Goal: Task Accomplishment & Management: Manage account settings

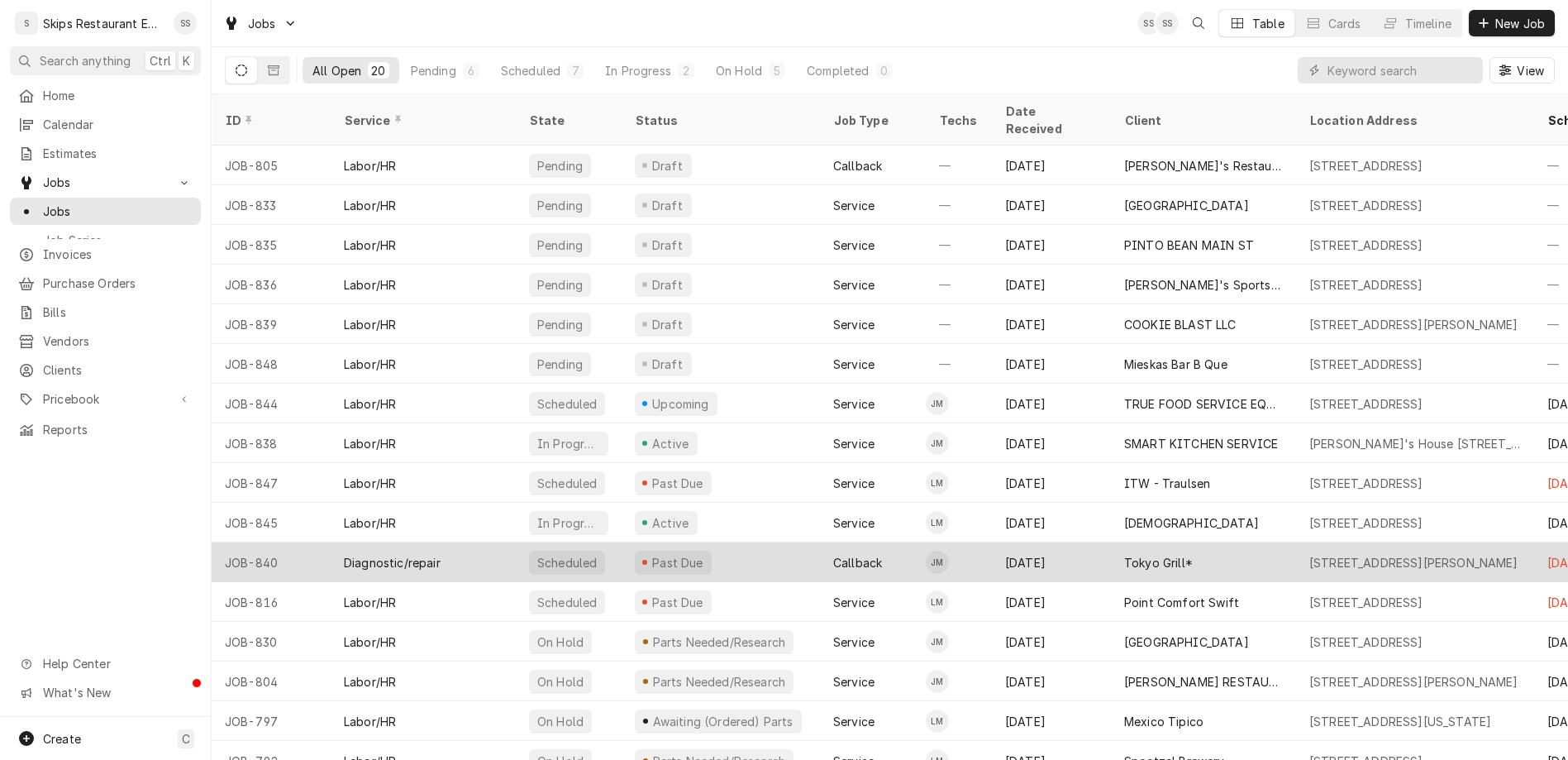
click at [992, 542] on div "[DATE]" at bounding box center [1051, 562] width 119 height 39
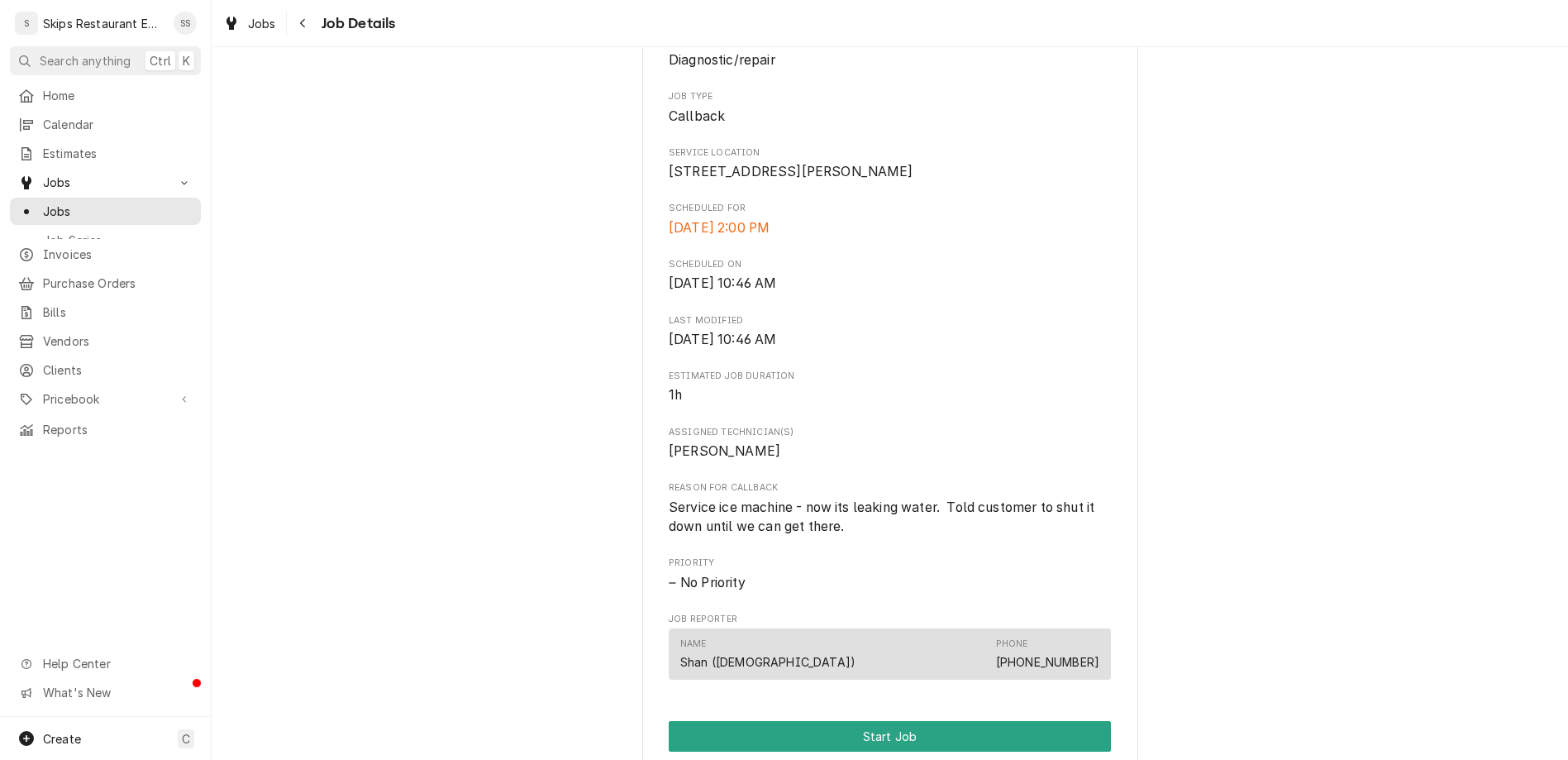
scroll to position [446, 0]
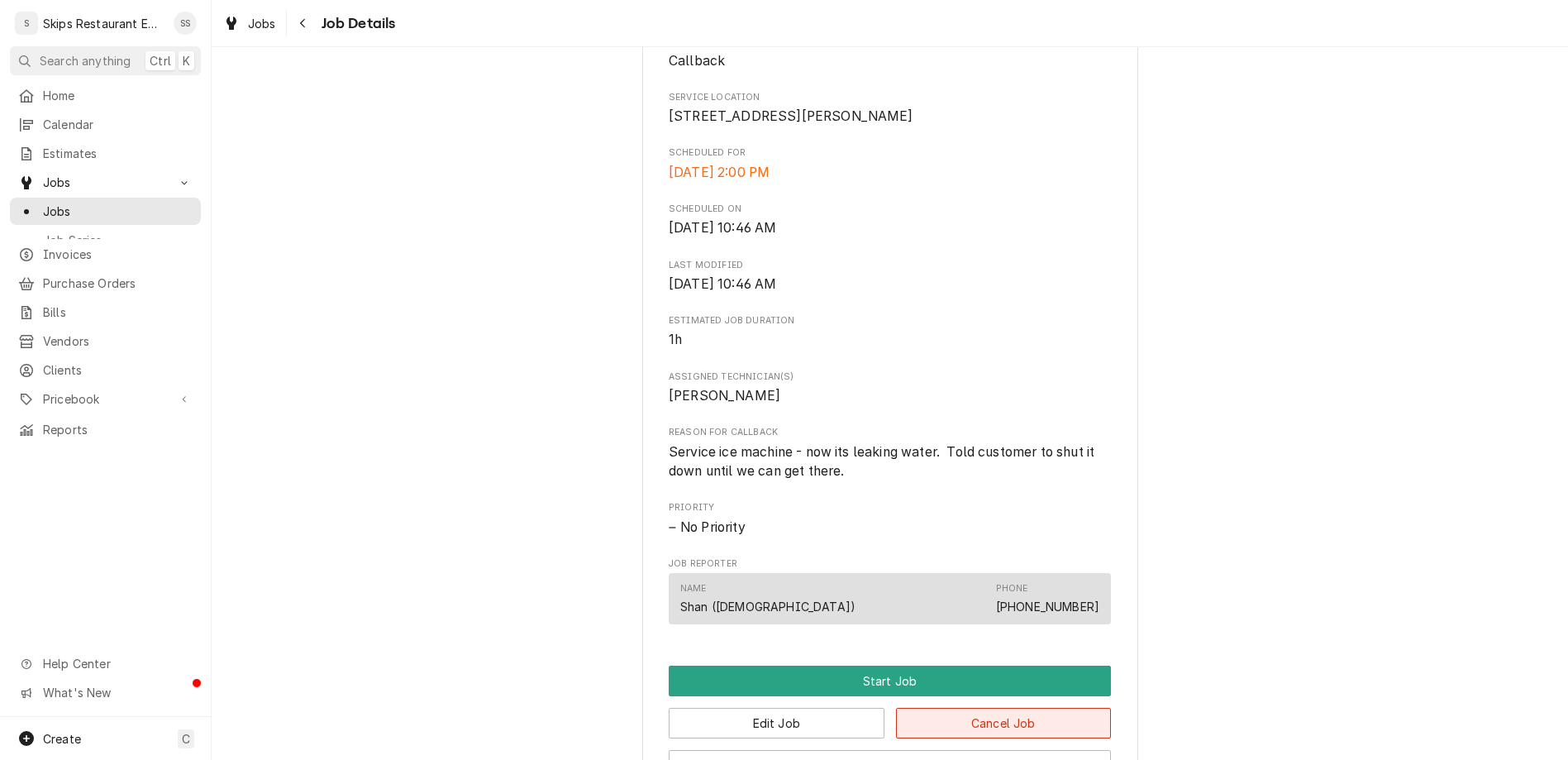
click at [913, 707] on button "Cancel Job" at bounding box center [1003, 723] width 216 height 30
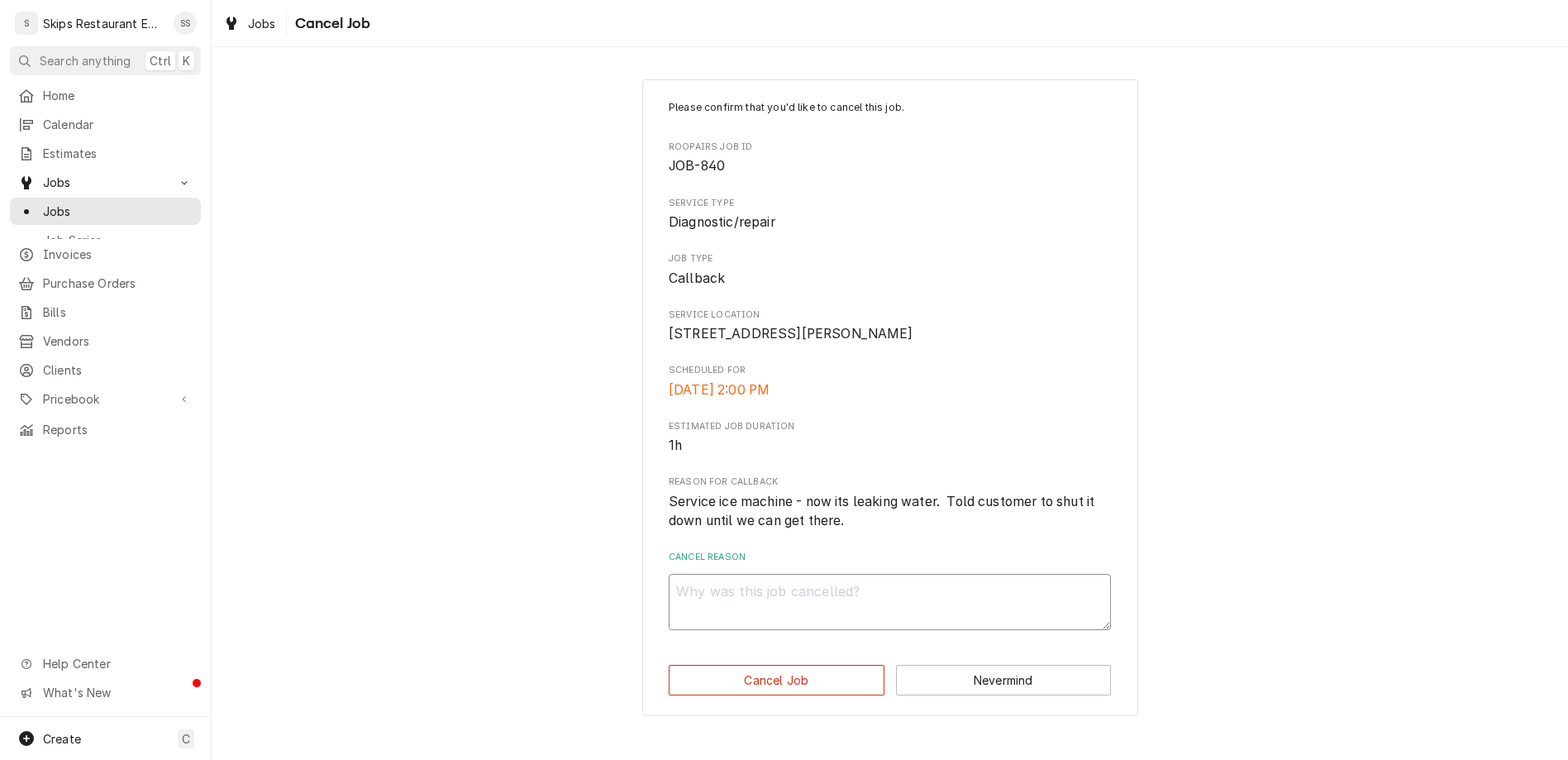
click at [843, 574] on textarea "Cancel Reason" at bounding box center [890, 601] width 442 height 56
type textarea "b"
type textarea "x"
type textarea "be"
type textarea "x"
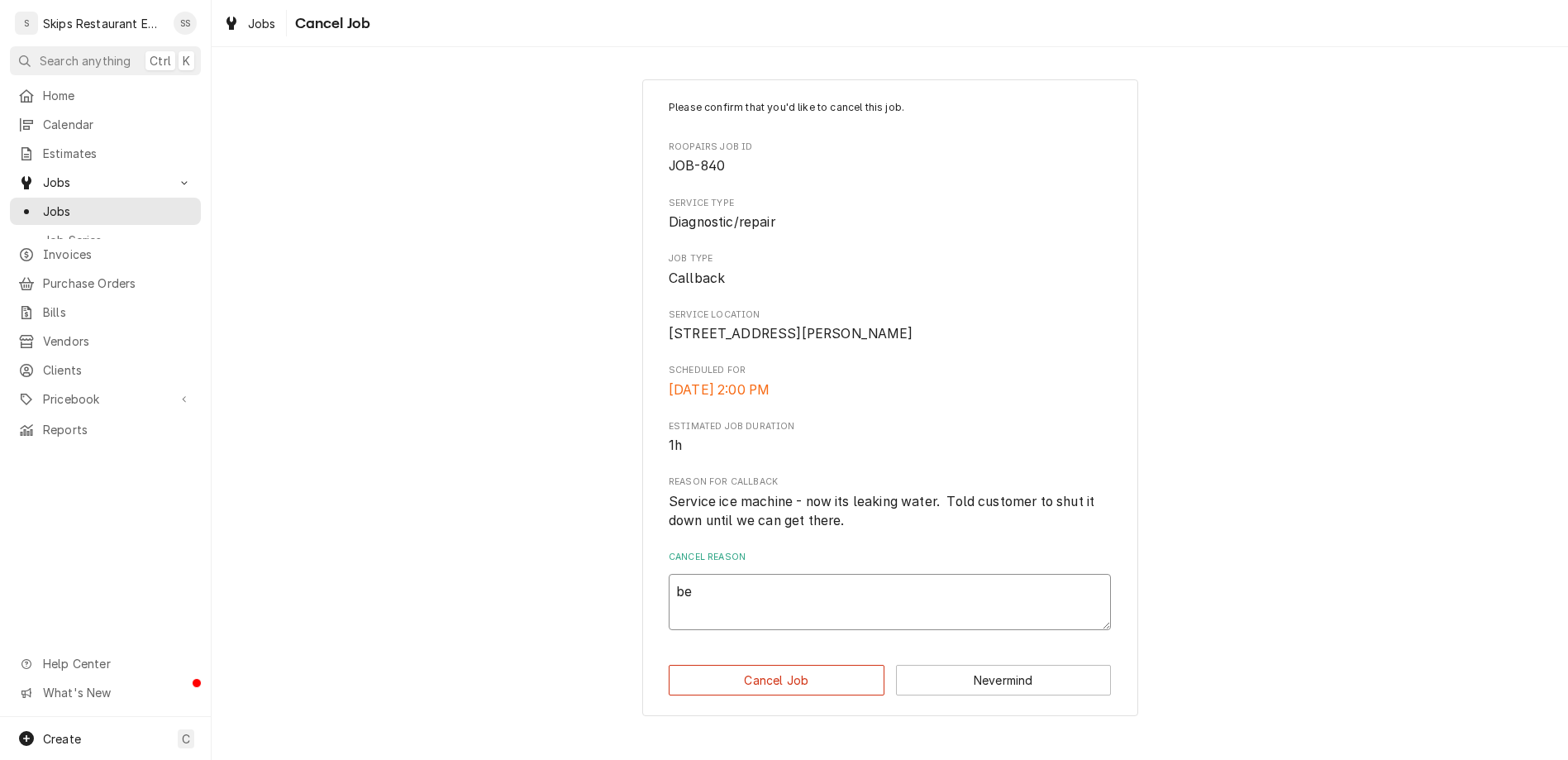
type textarea "bec"
type textarea "x"
type textarea "beca"
type textarea "x"
type textarea "becau"
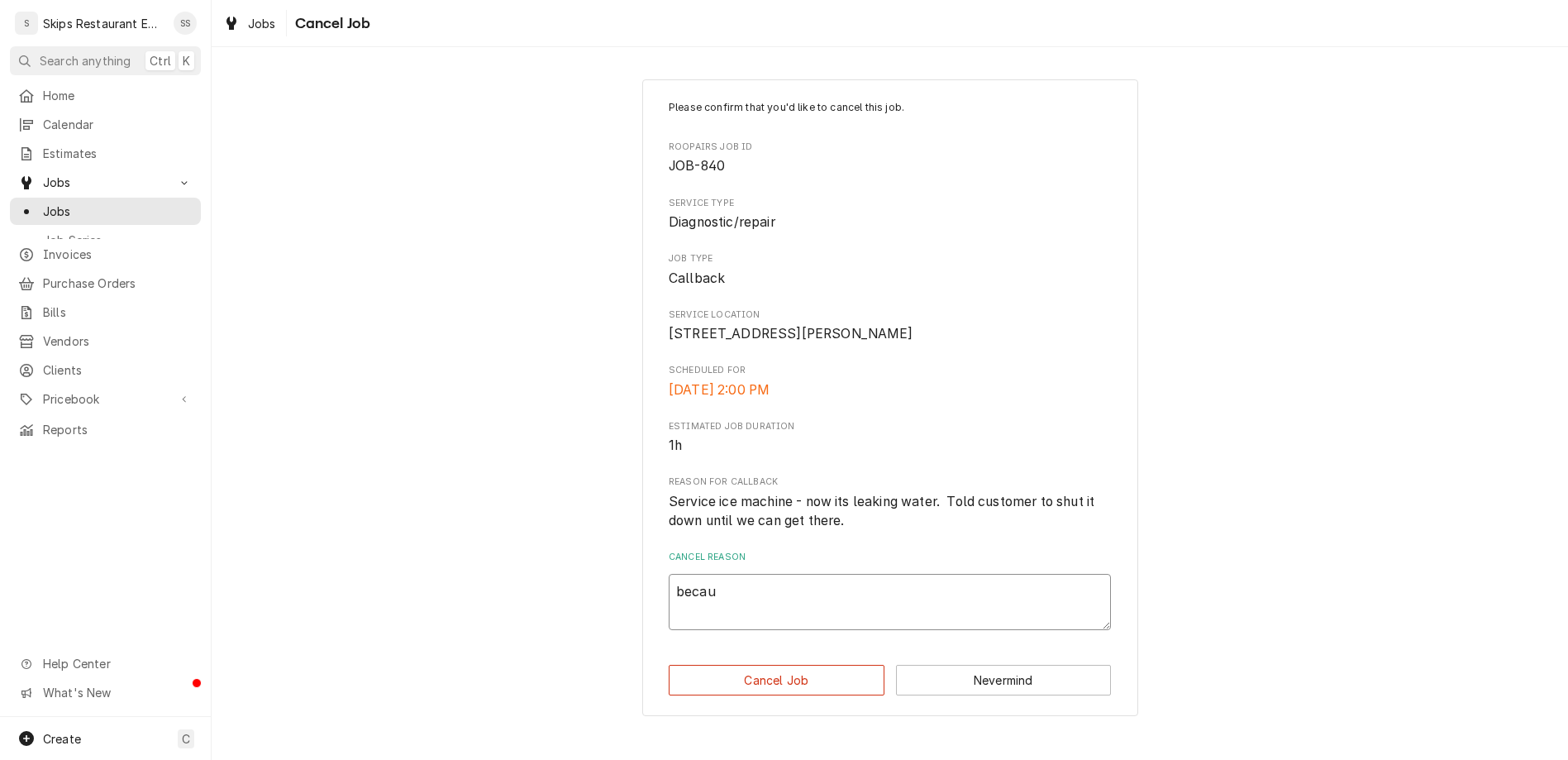
type textarea "x"
type textarea "becaus"
type textarea "x"
type textarea "because"
click at [903, 665] on button "Nevermind" at bounding box center [1003, 680] width 216 height 30
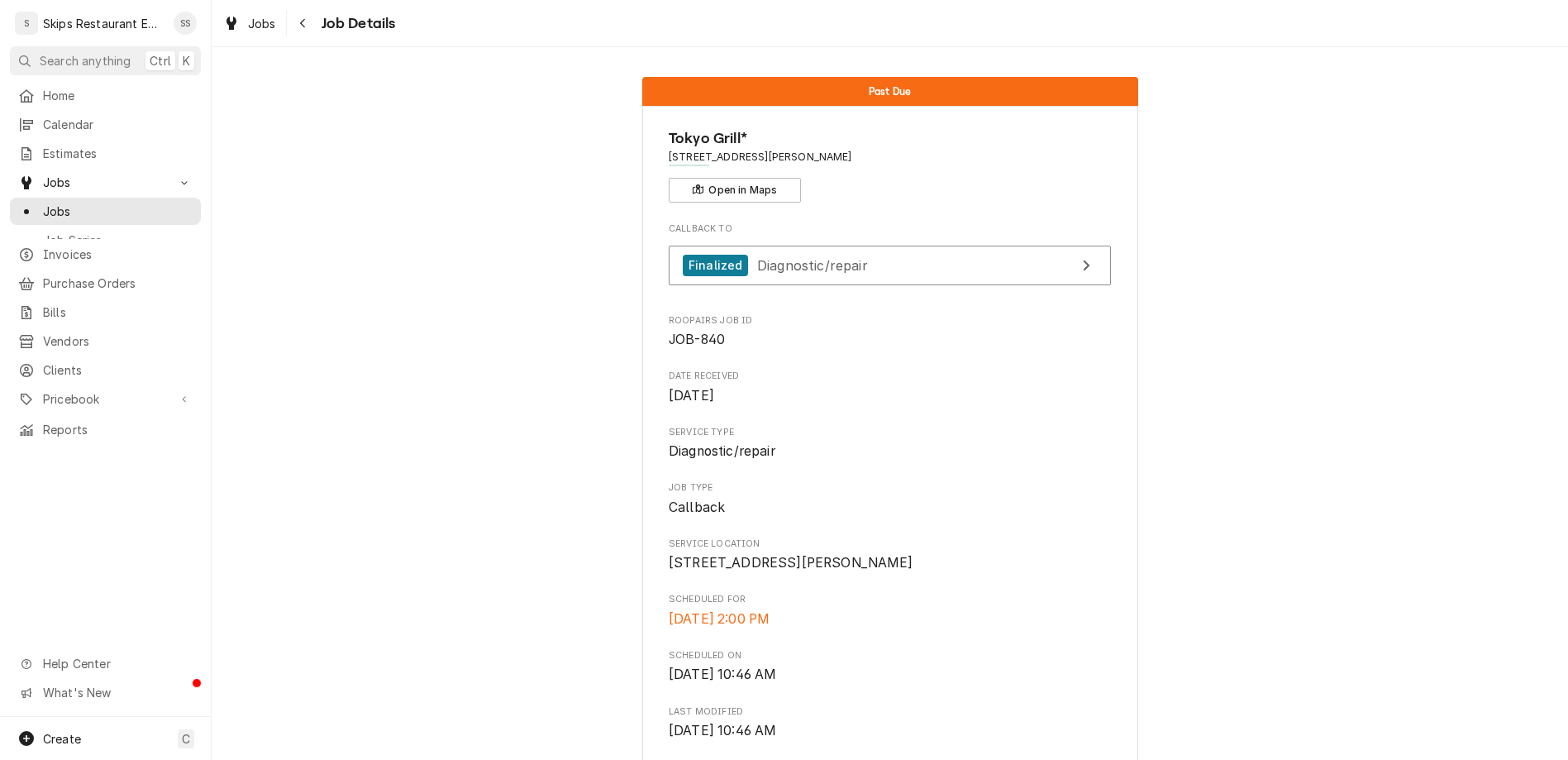
scroll to position [437, 0]
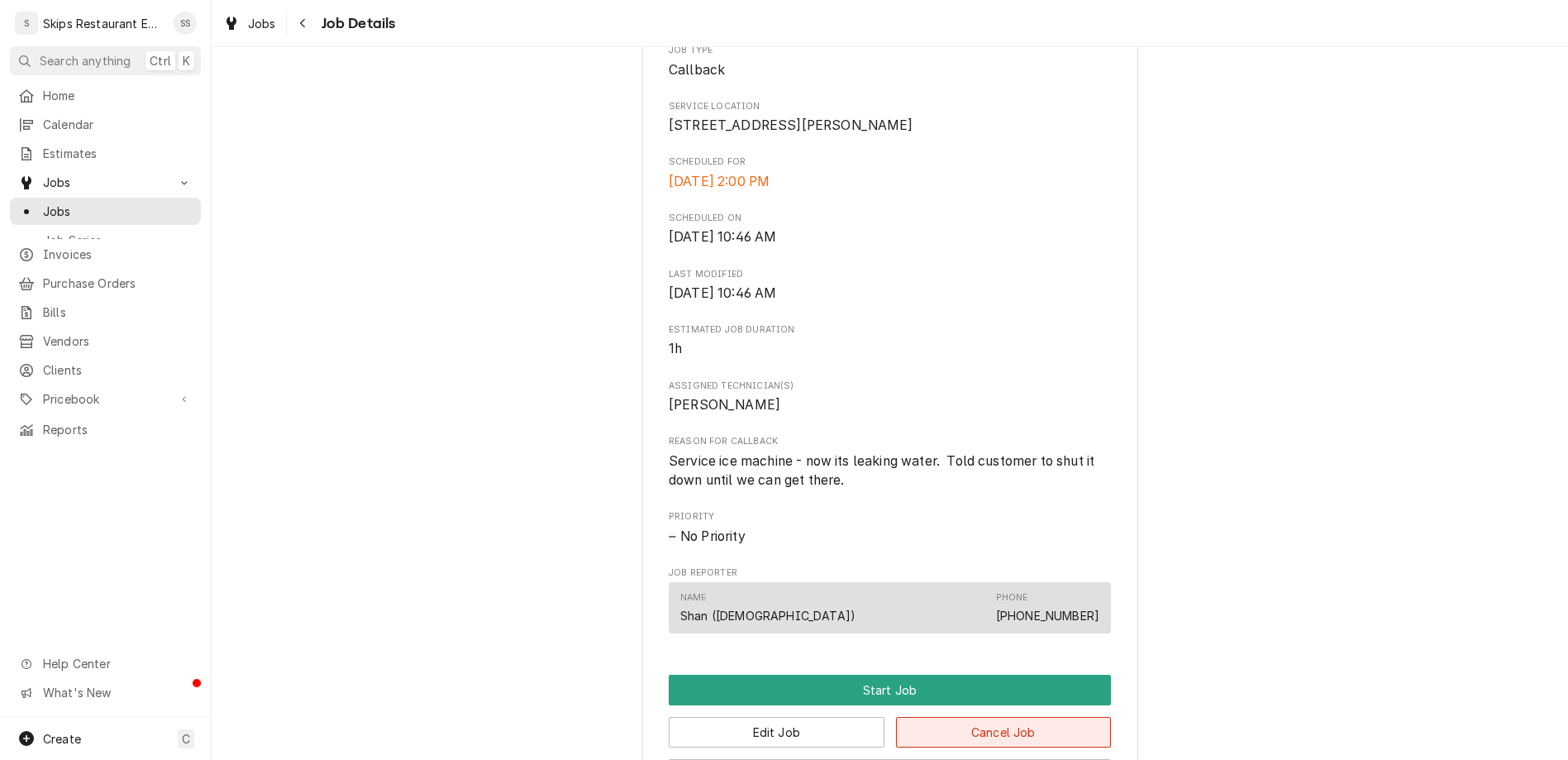
click at [917, 716] on button "Cancel Job" at bounding box center [1003, 731] width 216 height 30
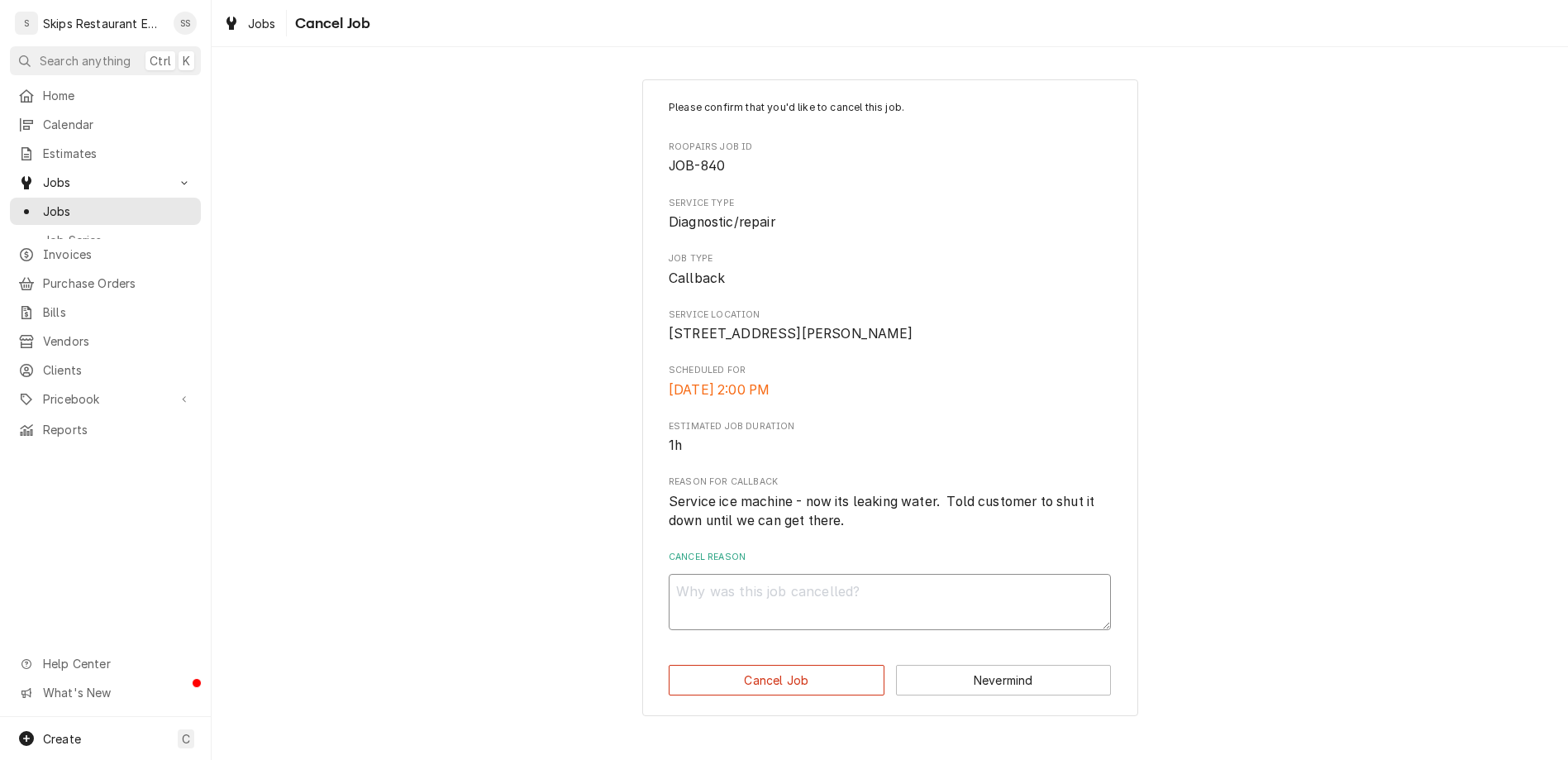
click at [860, 574] on textarea "Cancel Reason" at bounding box center [890, 601] width 442 height 56
type textarea "x"
type textarea "b"
type textarea "x"
type textarea "be"
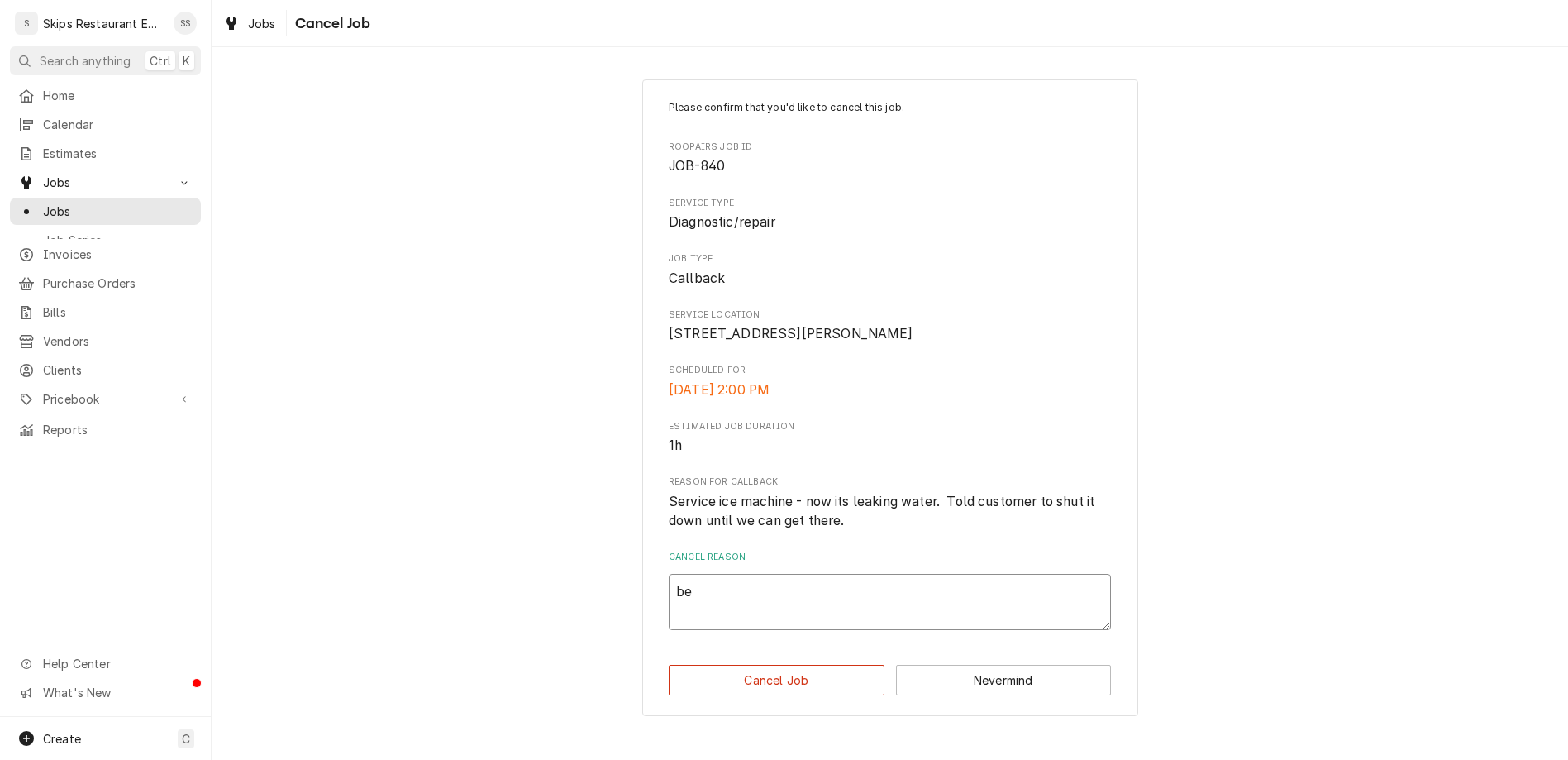
type textarea "x"
type textarea "bec"
type textarea "x"
type textarea "beca"
type textarea "x"
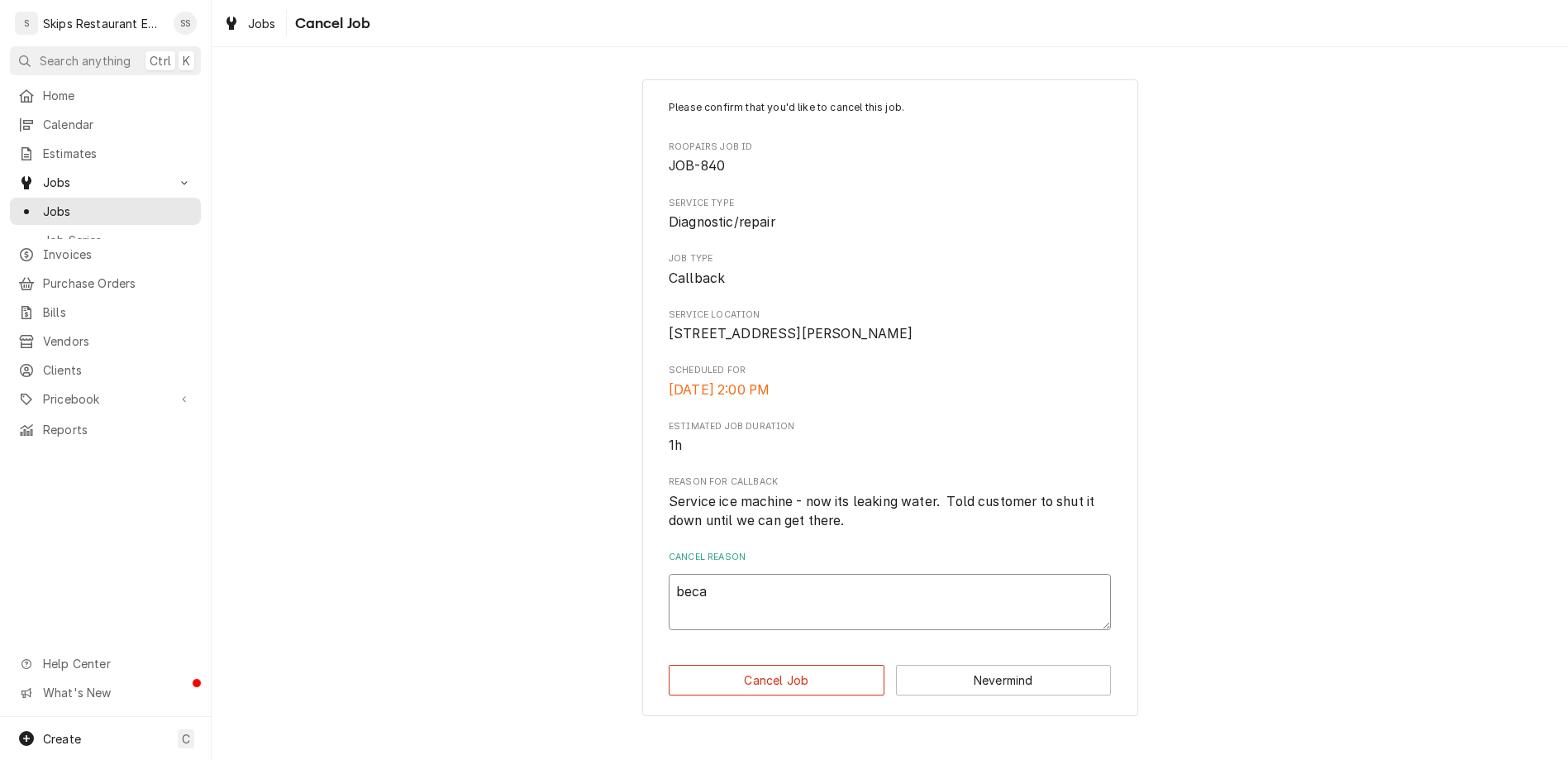
type textarea "becau"
type textarea "x"
type textarea "becaus"
type textarea "x"
type textarea "because"
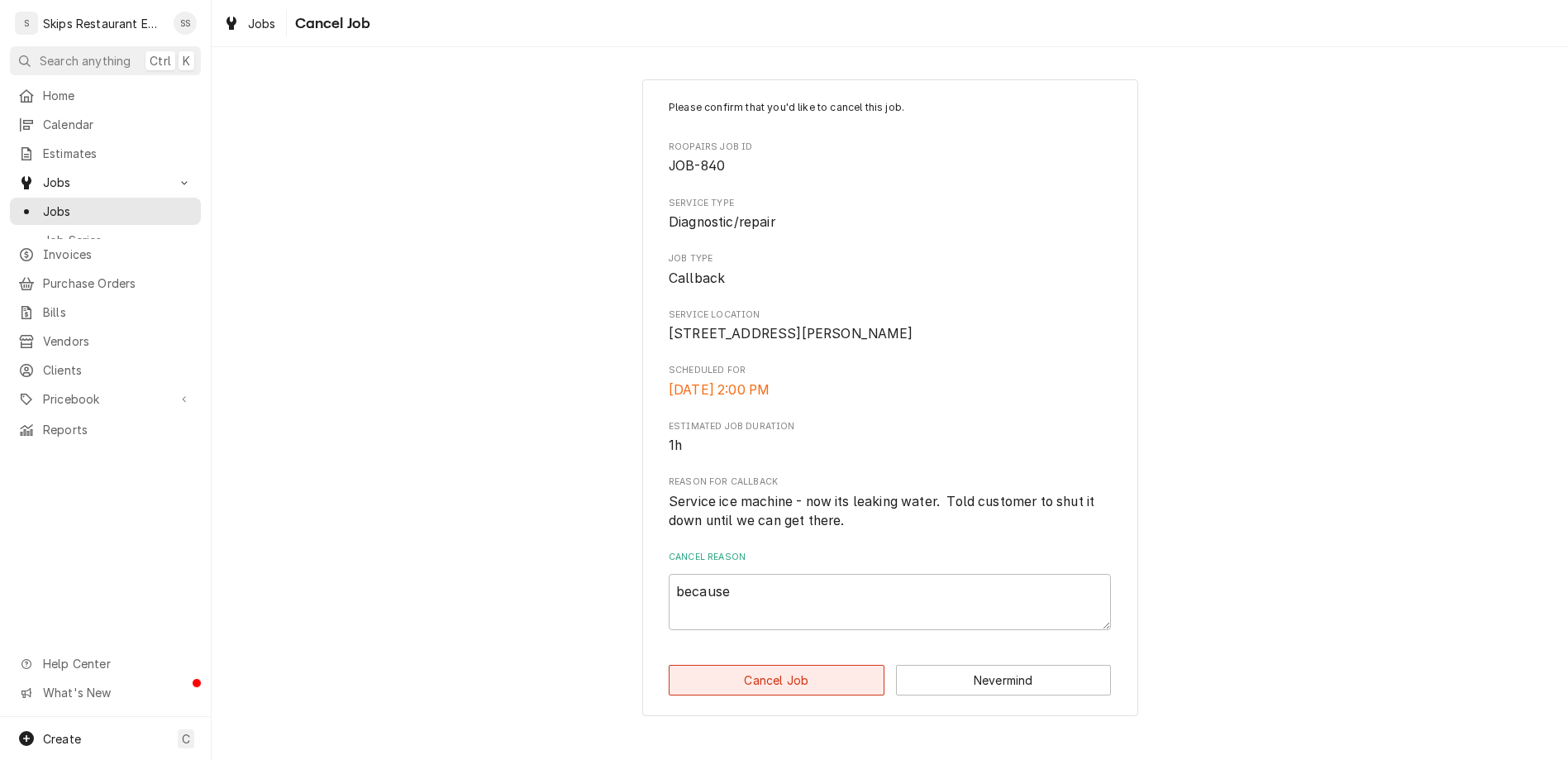
click at [779, 665] on button "Cancel Job" at bounding box center [777, 680] width 216 height 30
type textarea "x"
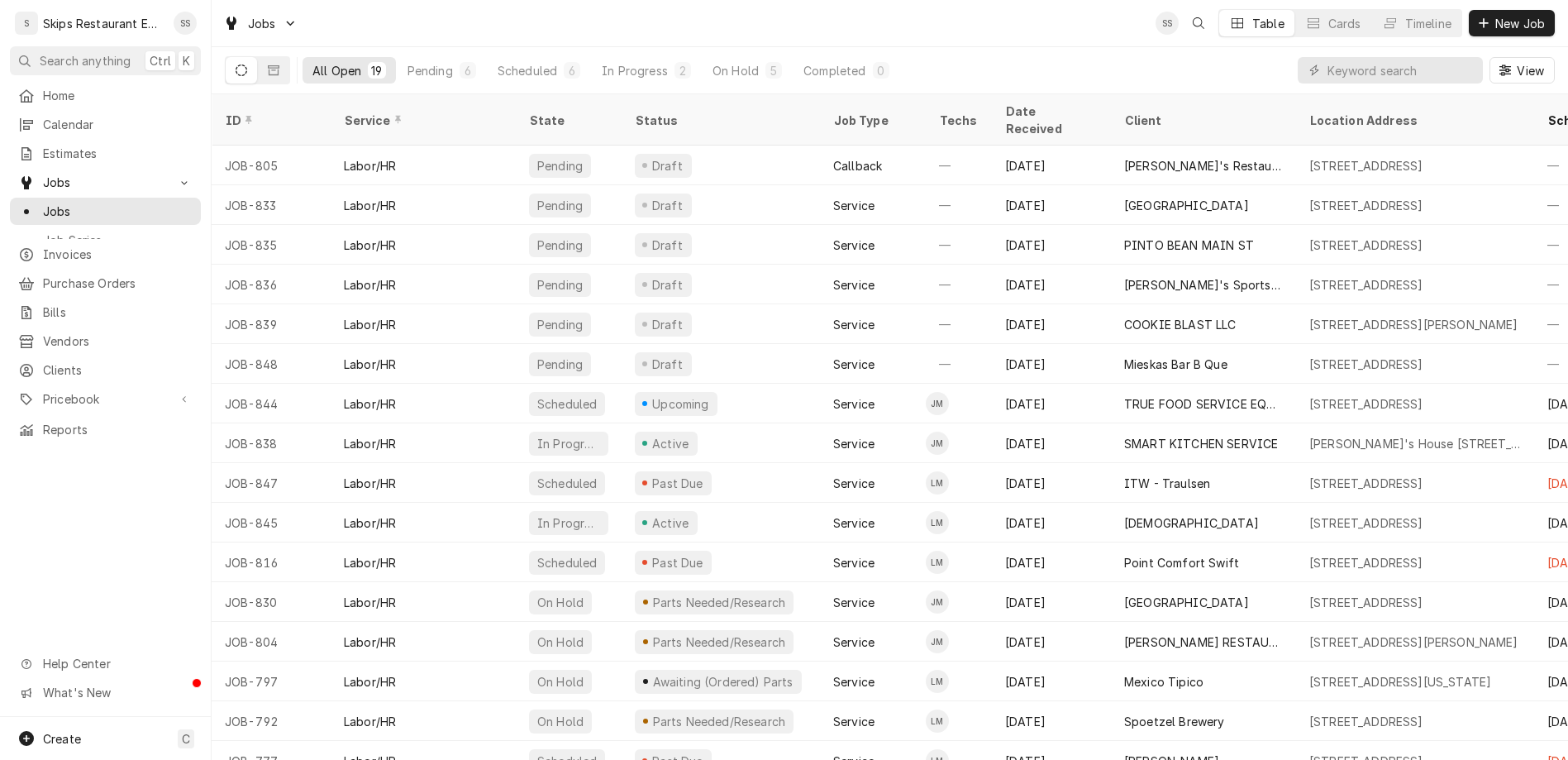
scroll to position [103, 0]
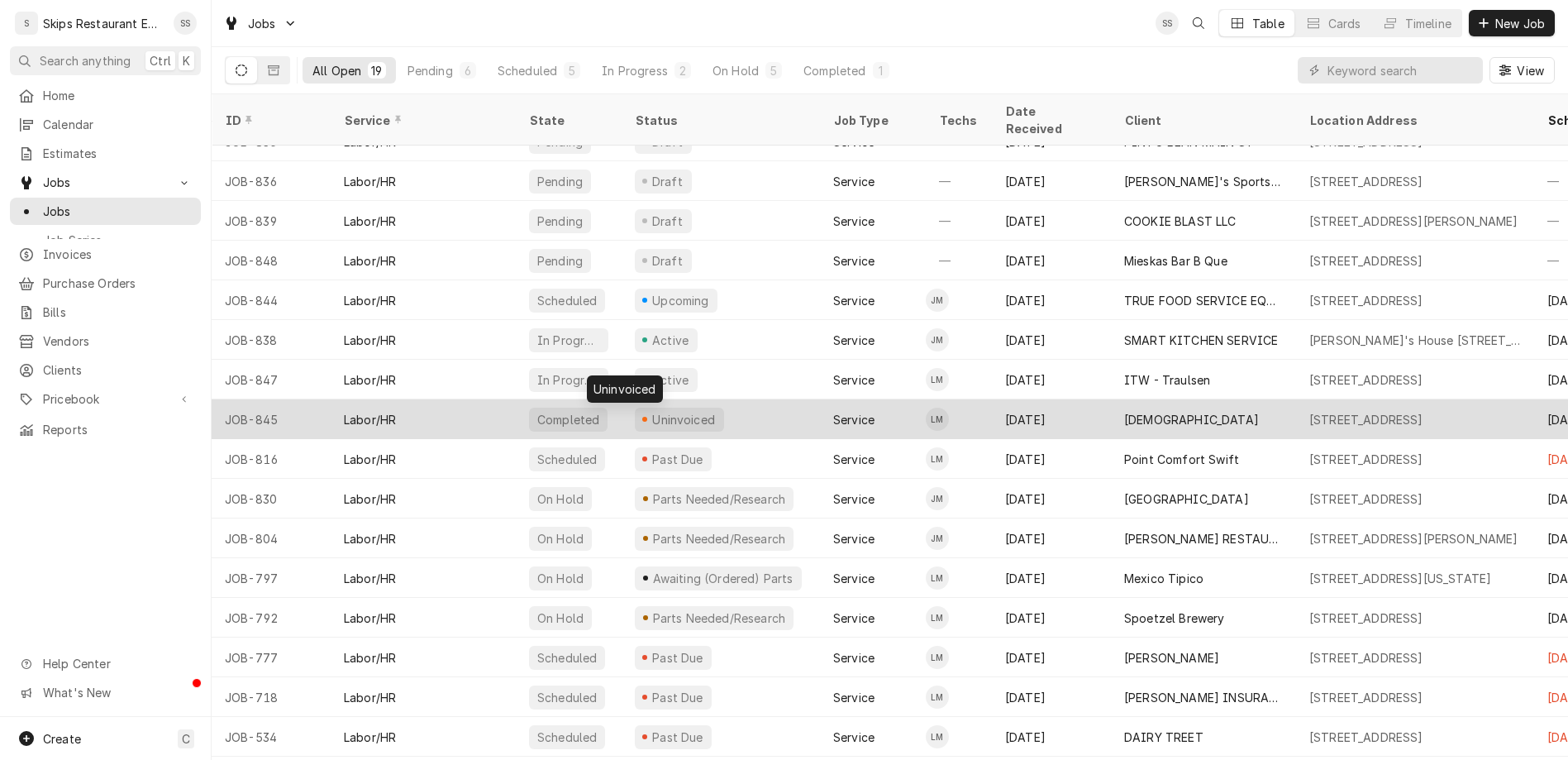
click at [650, 410] on div "Uninvoiced" at bounding box center [683, 418] width 67 height 17
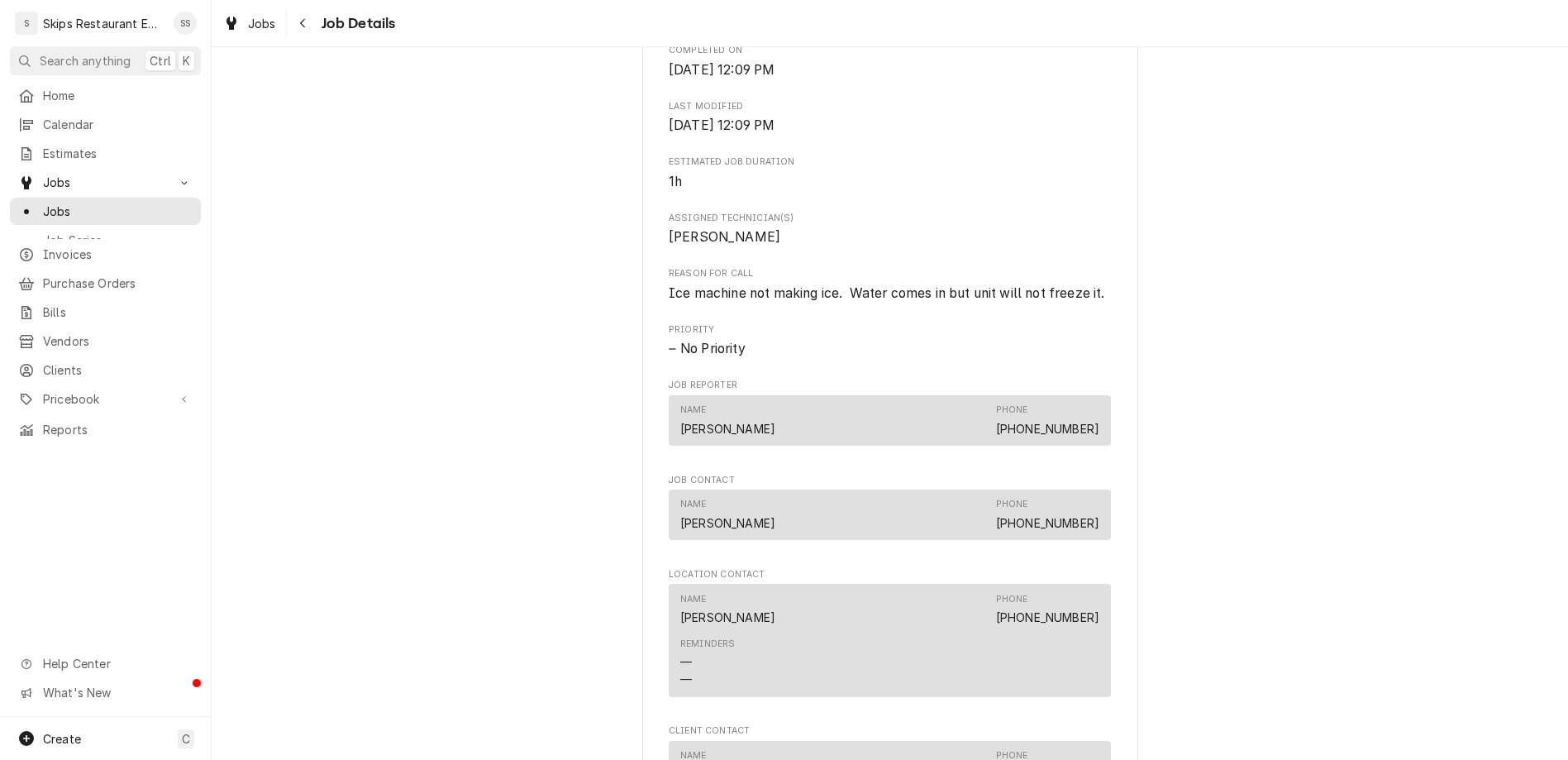
scroll to position [773, 0]
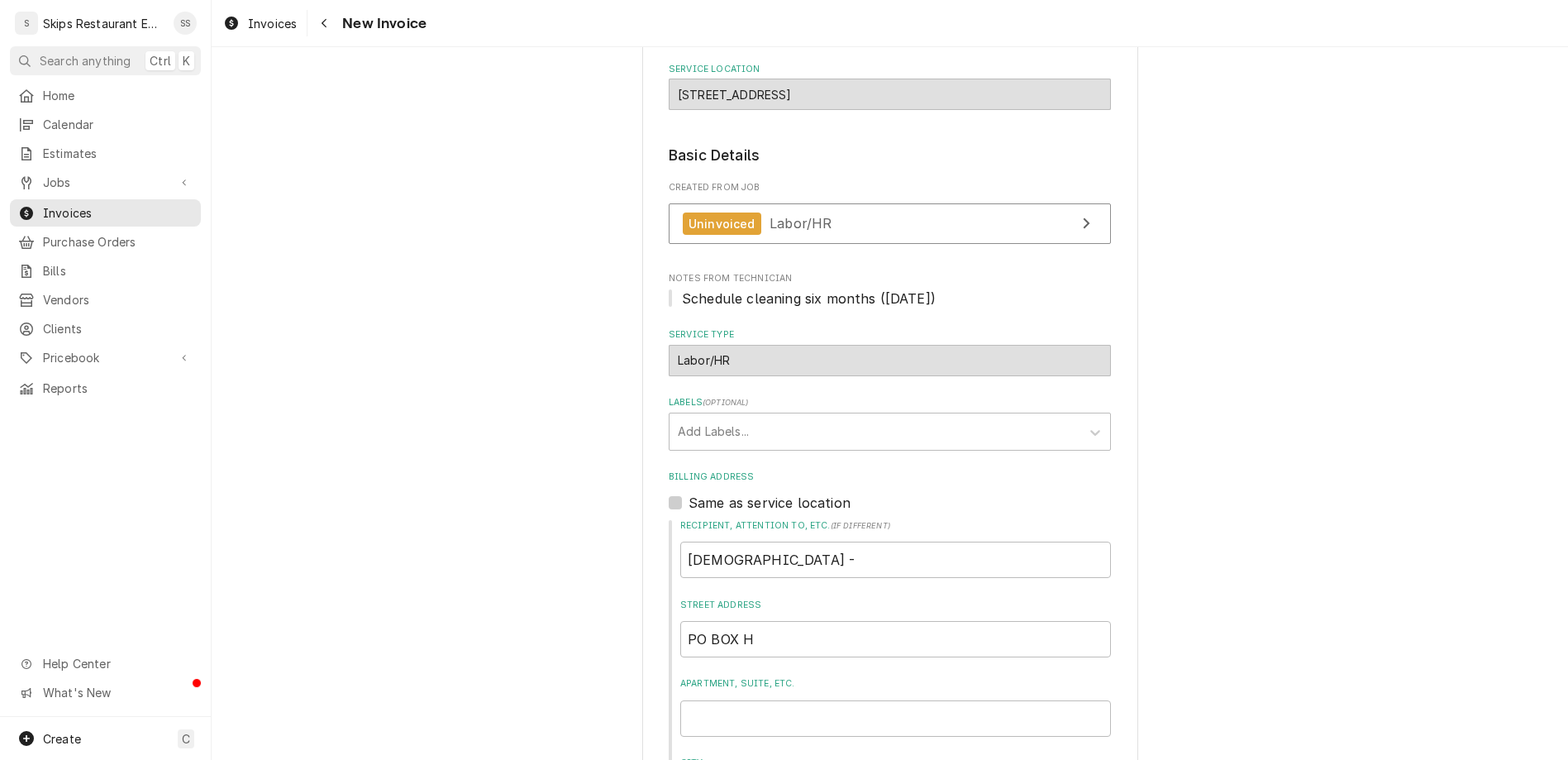
scroll to position [388, 0]
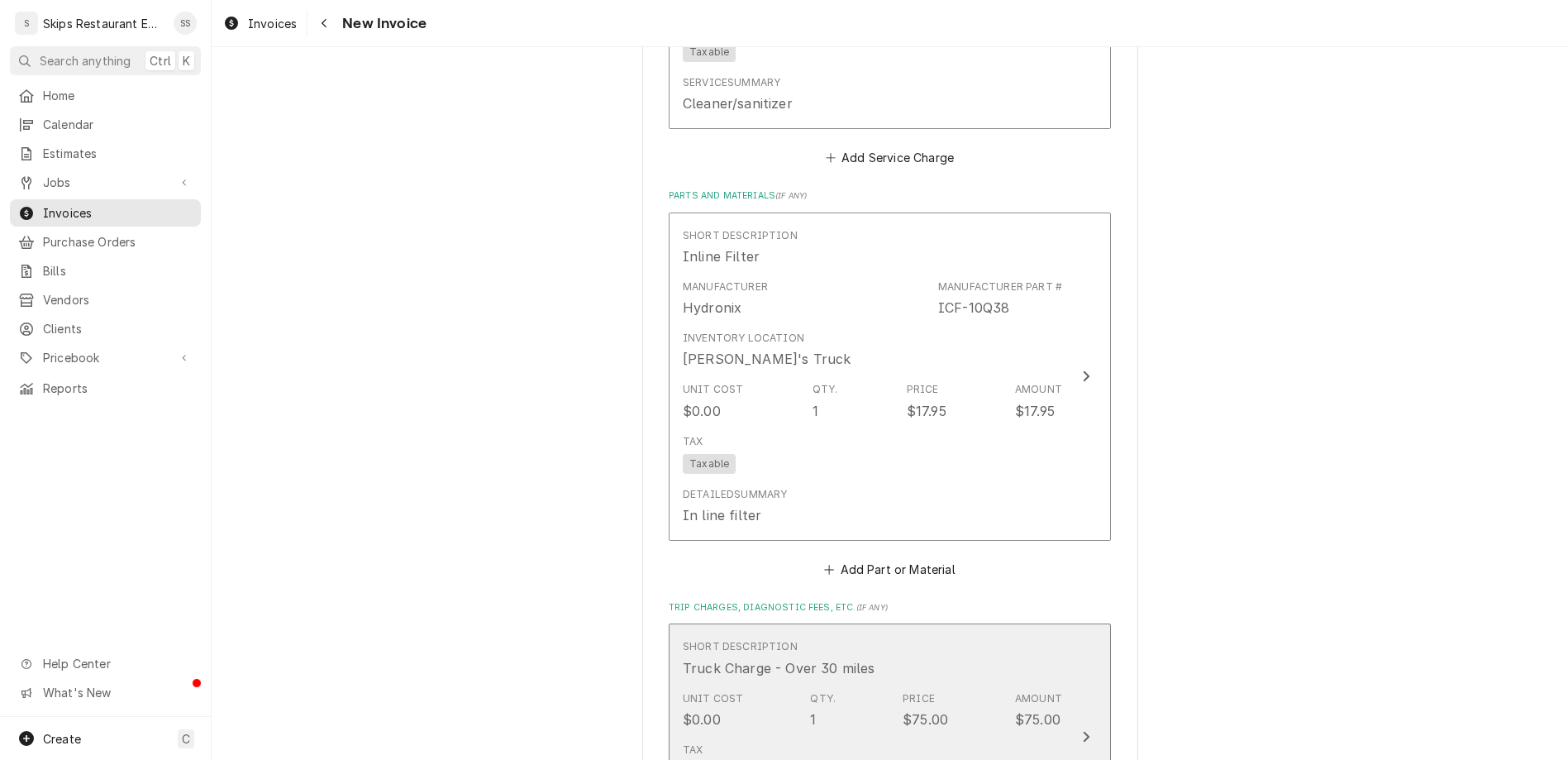
scroll to position [2064, 0]
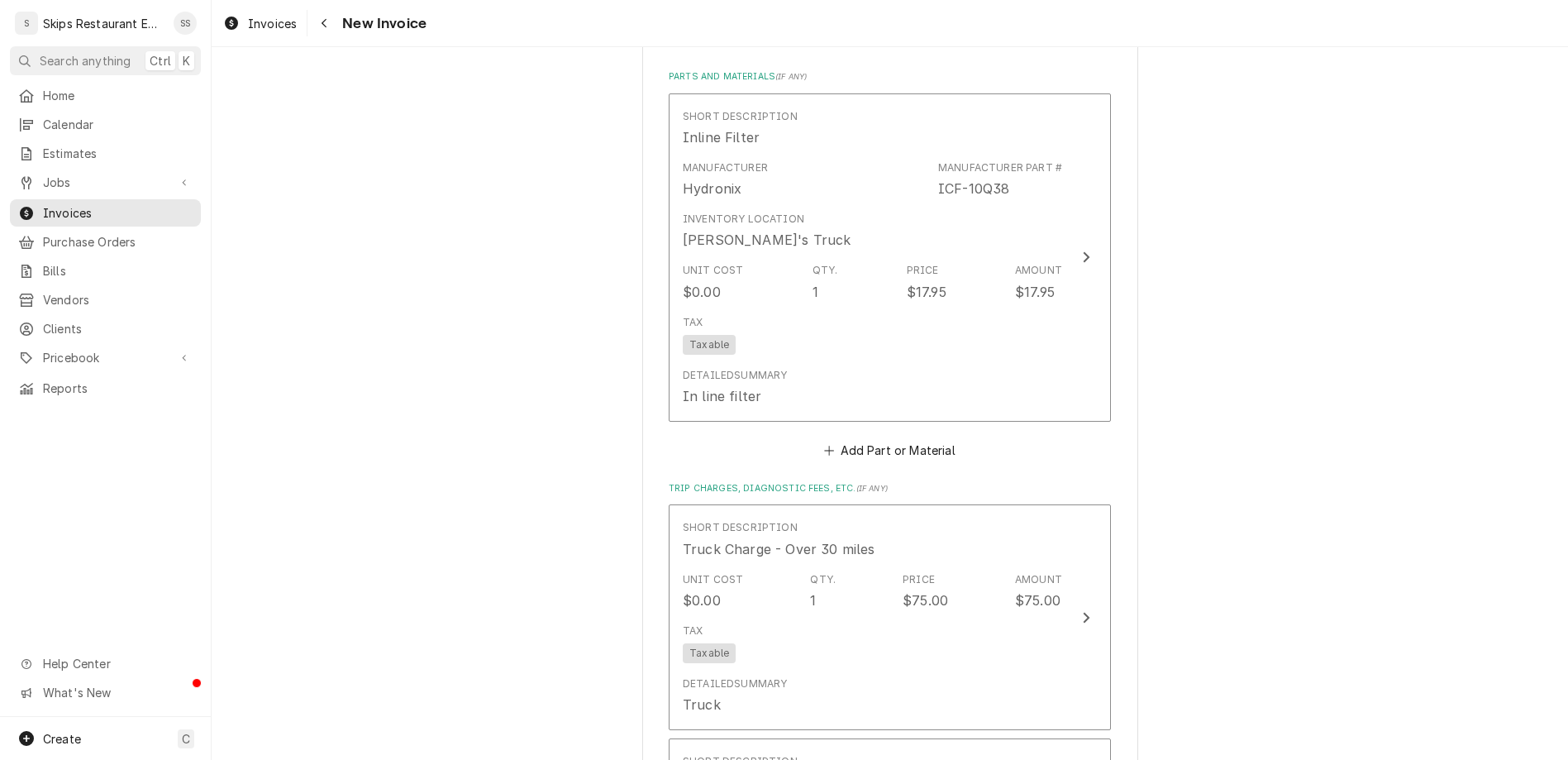
type textarea "x"
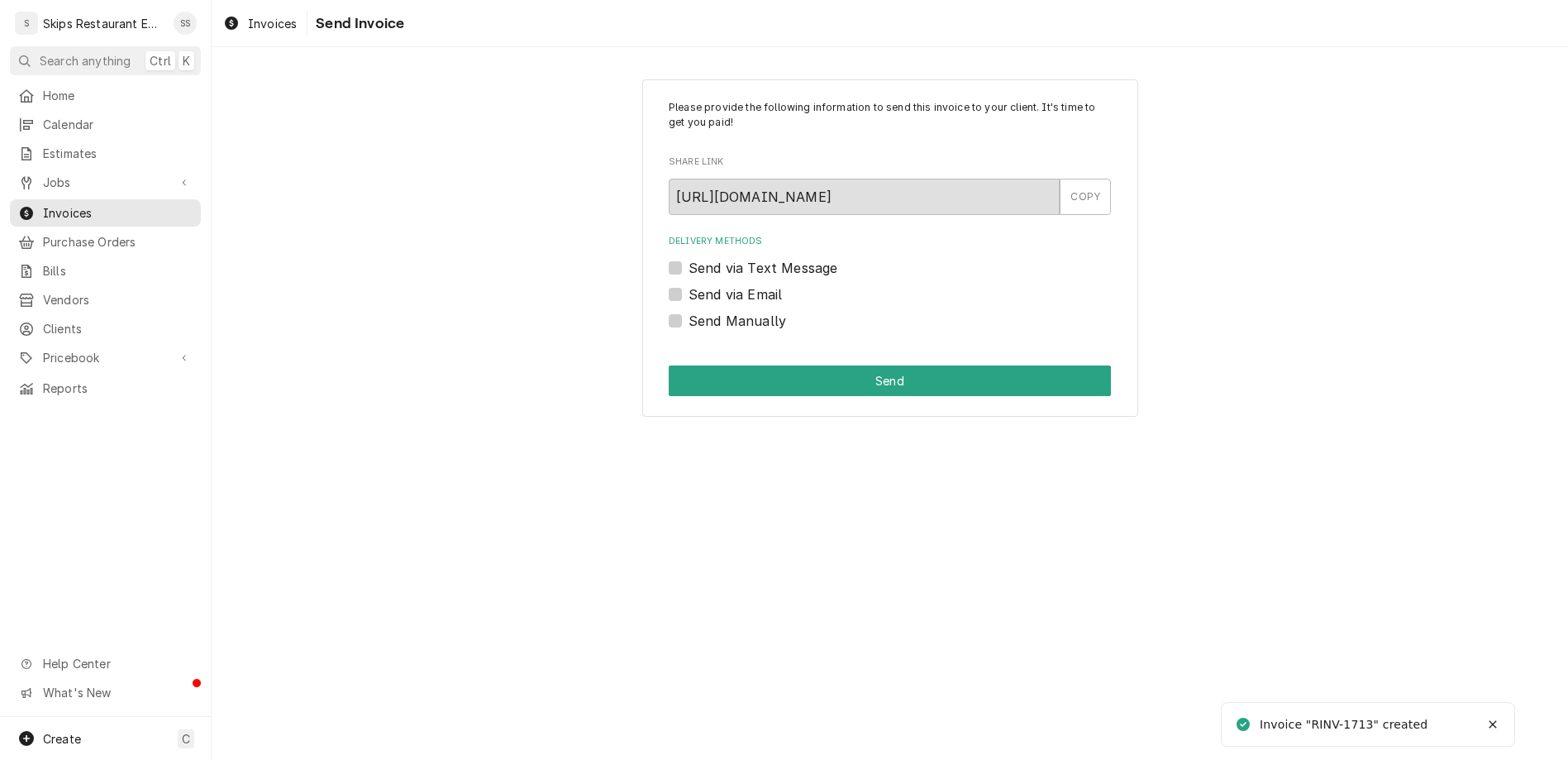
click at [772, 310] on label "Send Manually" at bounding box center [737, 320] width 97 height 20
click at [772, 310] on input "Send Manually" at bounding box center [910, 328] width 442 height 37
checkbox input "true"
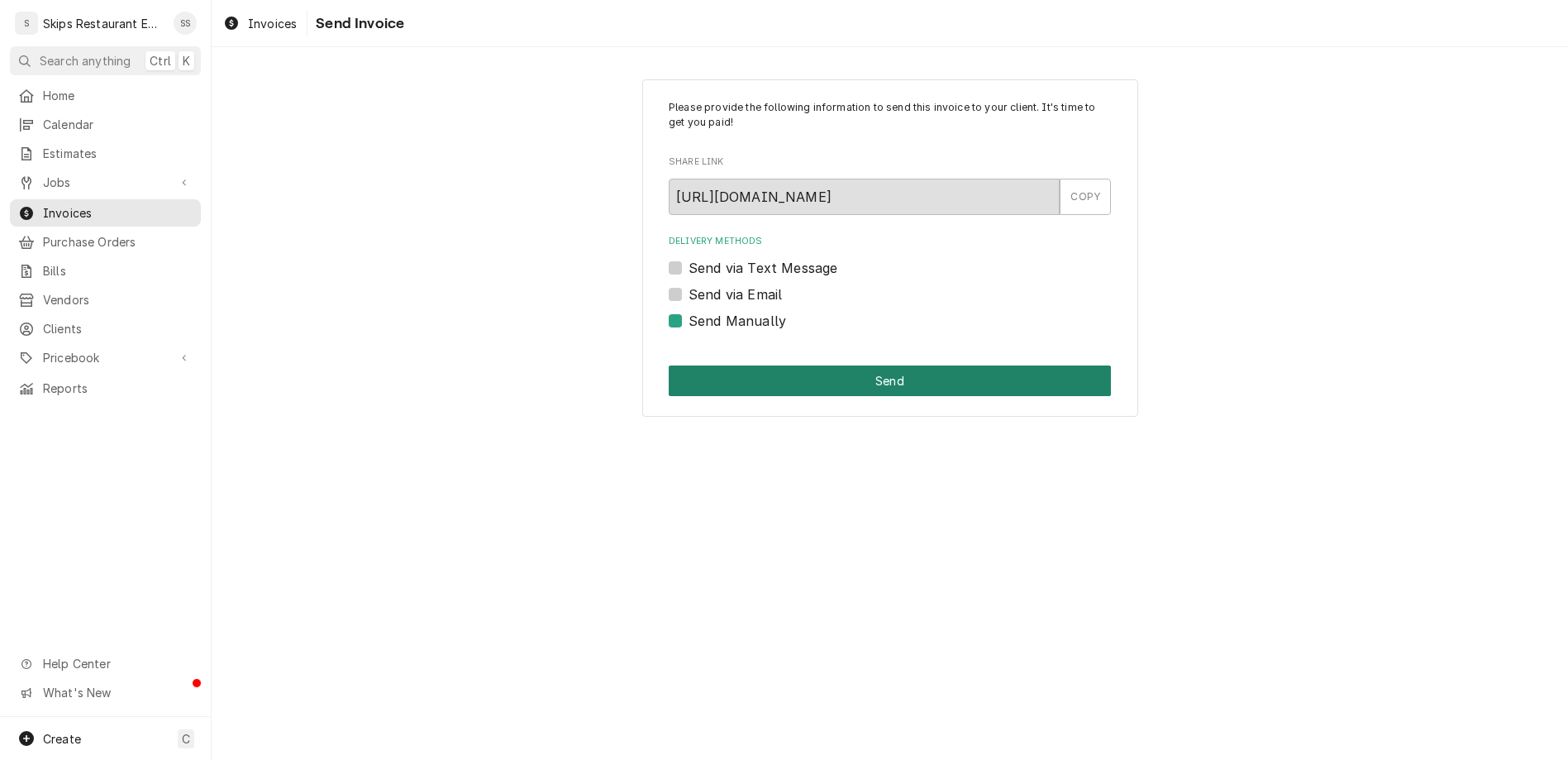
click at [858, 366] on button "Send" at bounding box center [890, 381] width 442 height 30
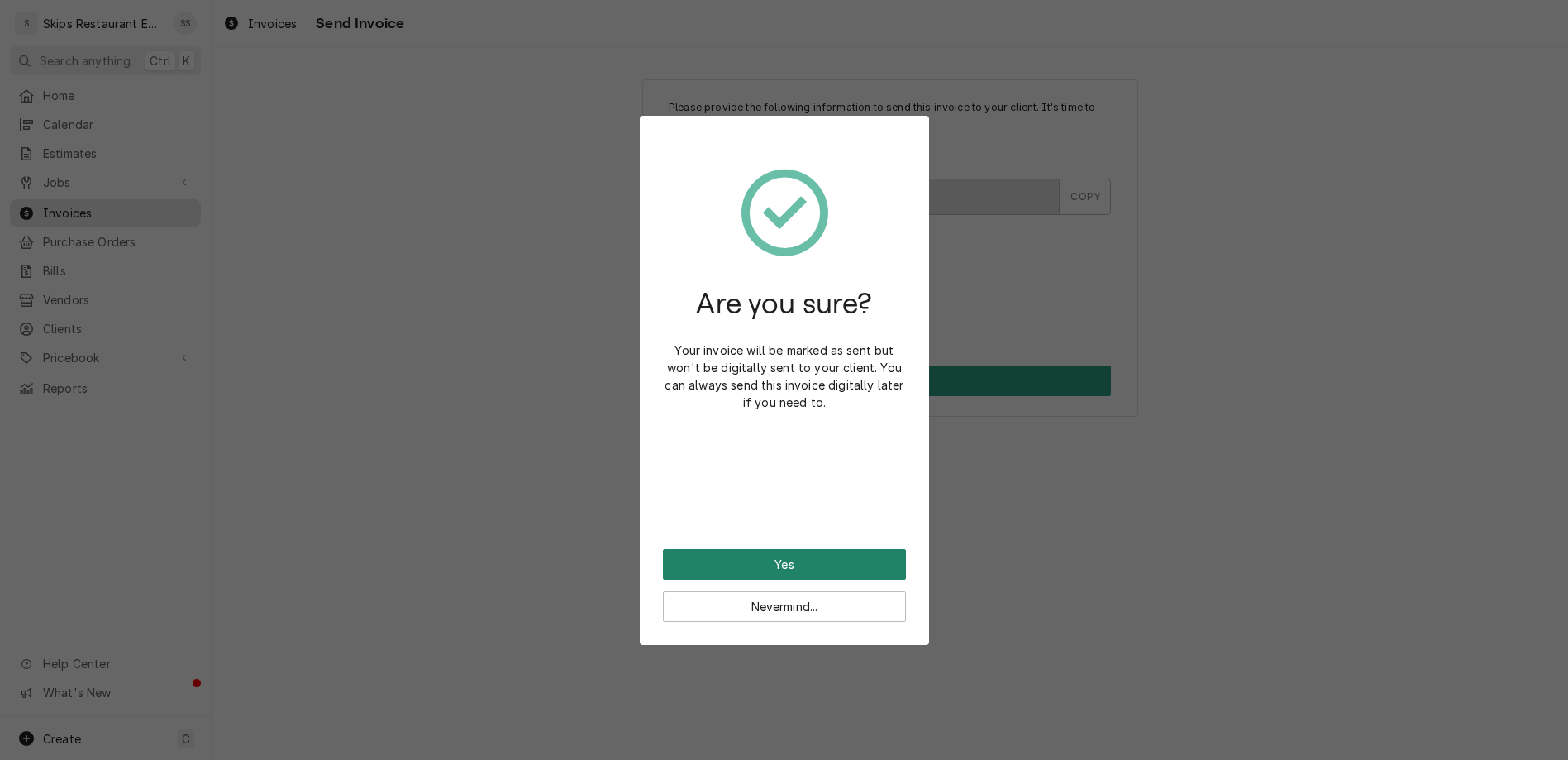
click at [771, 549] on button "Yes" at bounding box center [784, 564] width 243 height 30
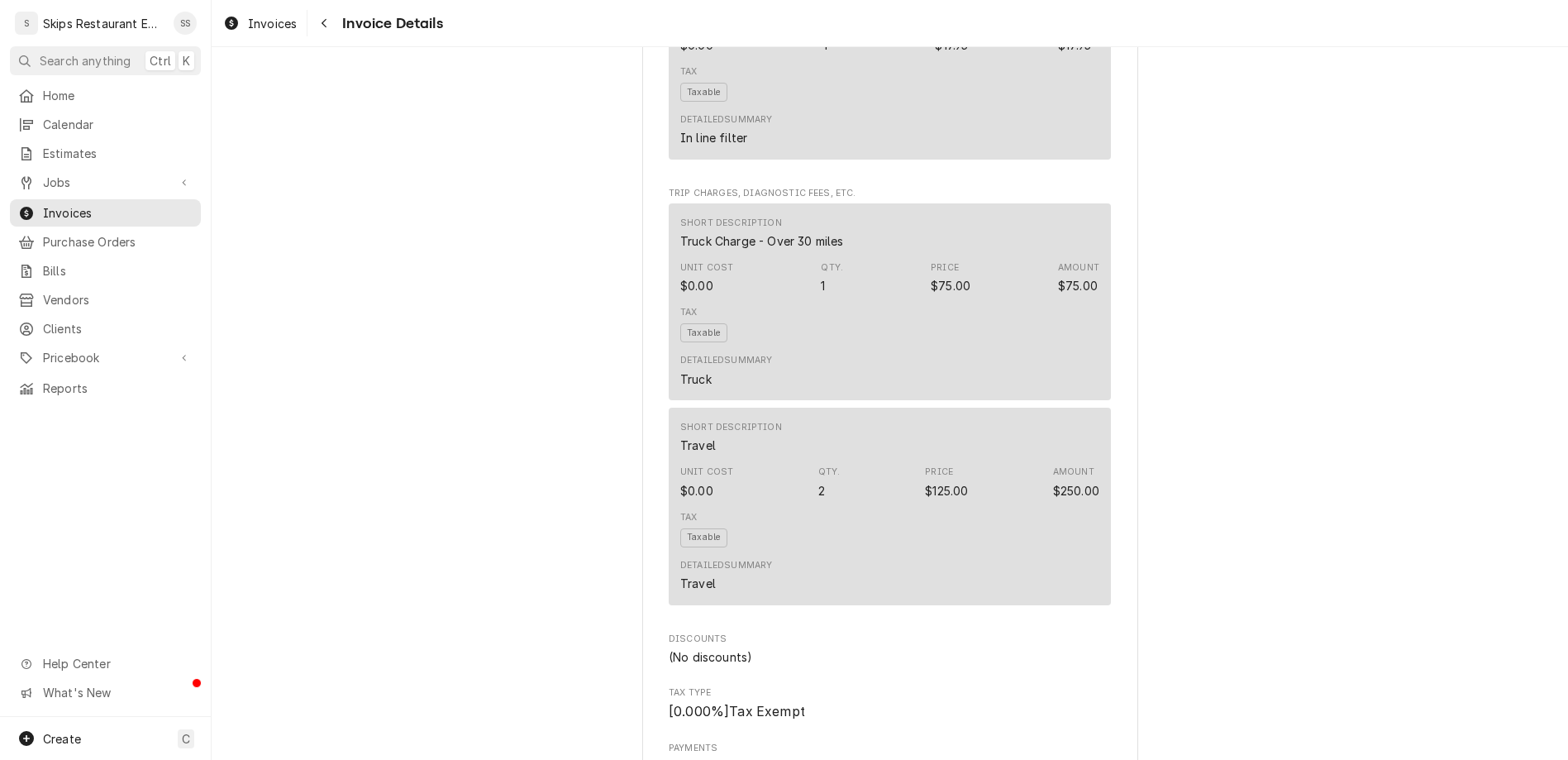
scroll to position [1621, 0]
click at [43, 174] on span "Jobs" at bounding box center [105, 182] width 125 height 17
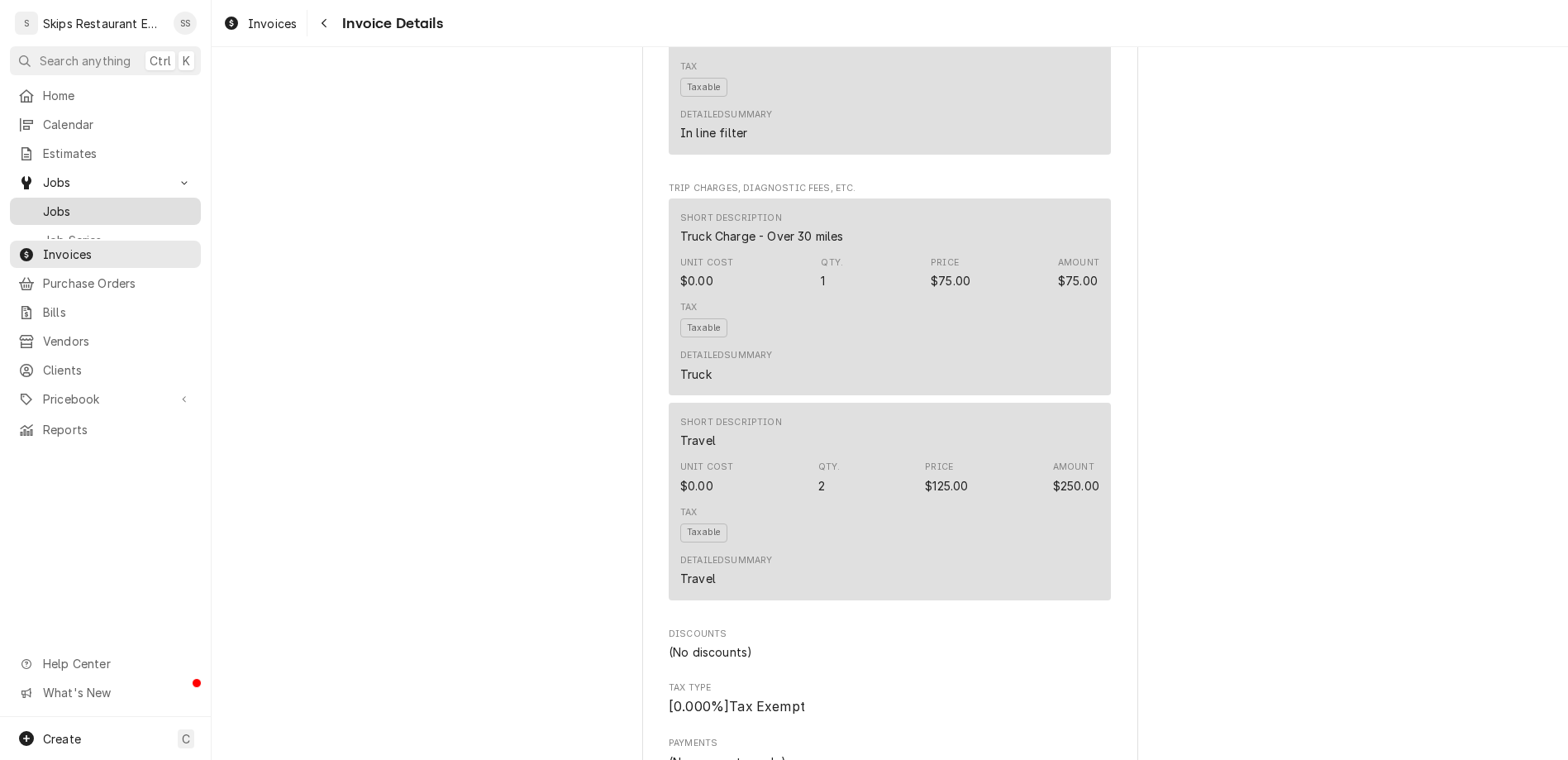
click at [43, 202] on span "Jobs" at bounding box center [118, 211] width 150 height 17
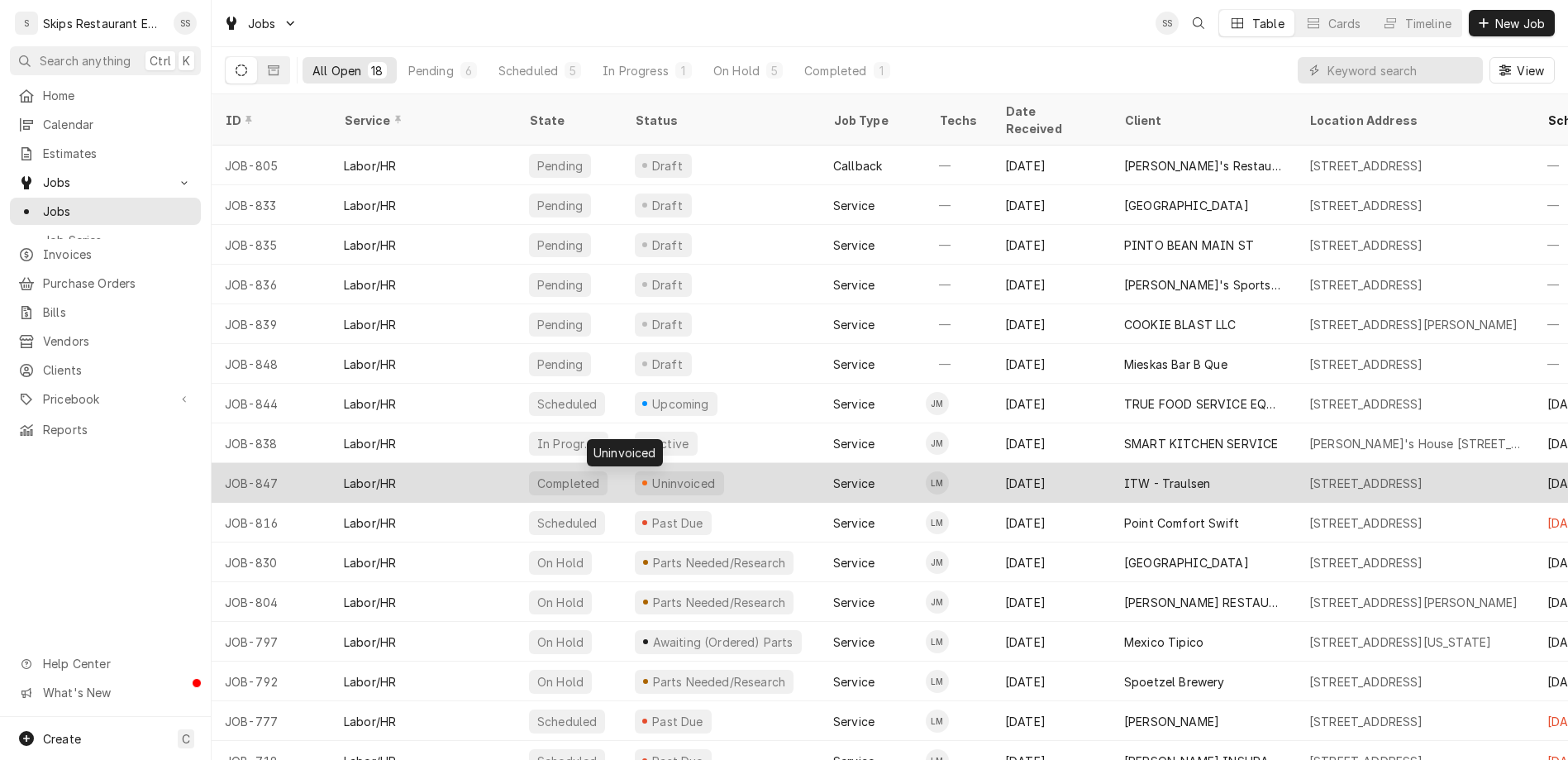
click at [650, 475] on div "Uninvoiced" at bounding box center [683, 483] width 67 height 17
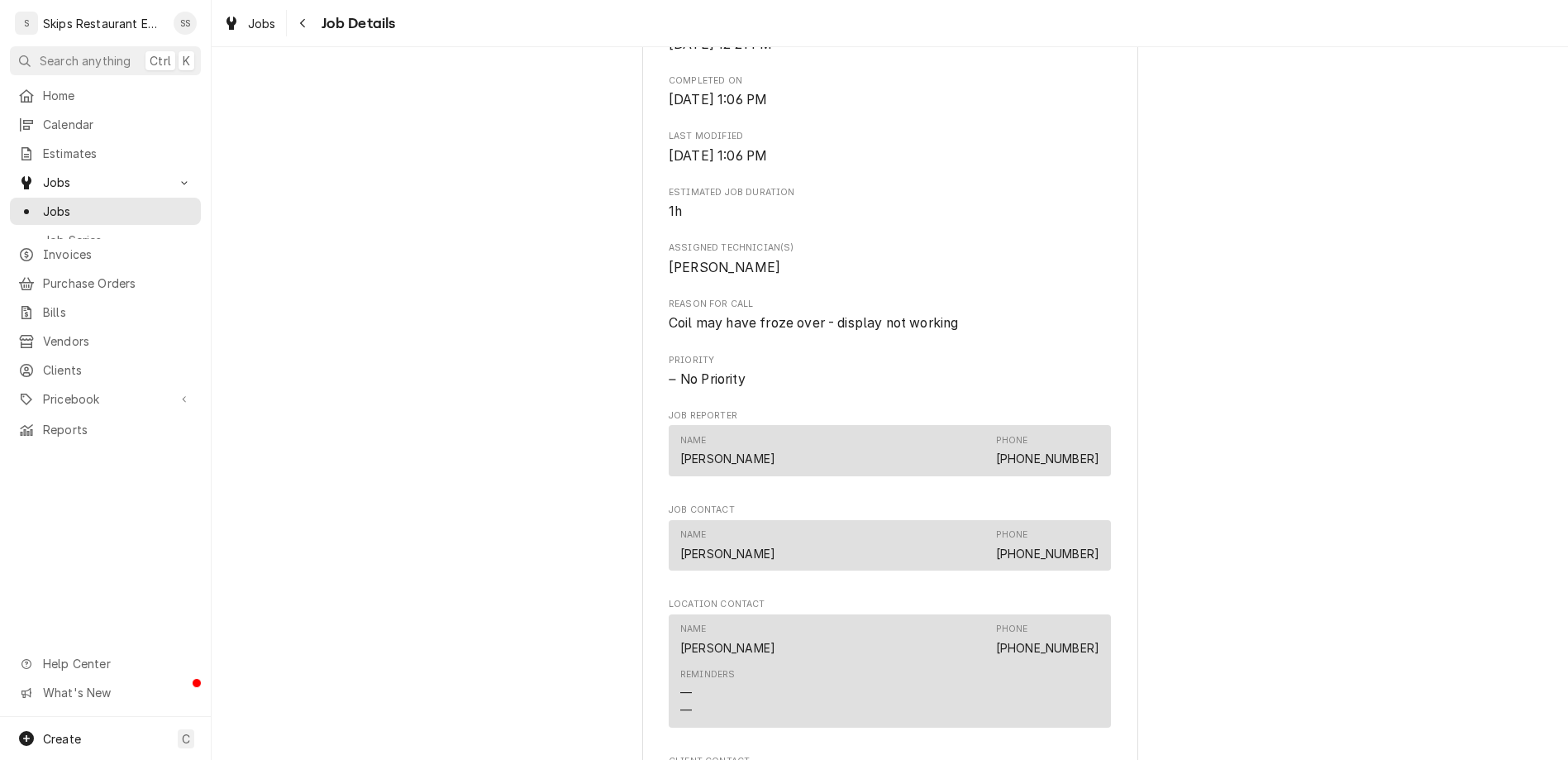
scroll to position [773, 0]
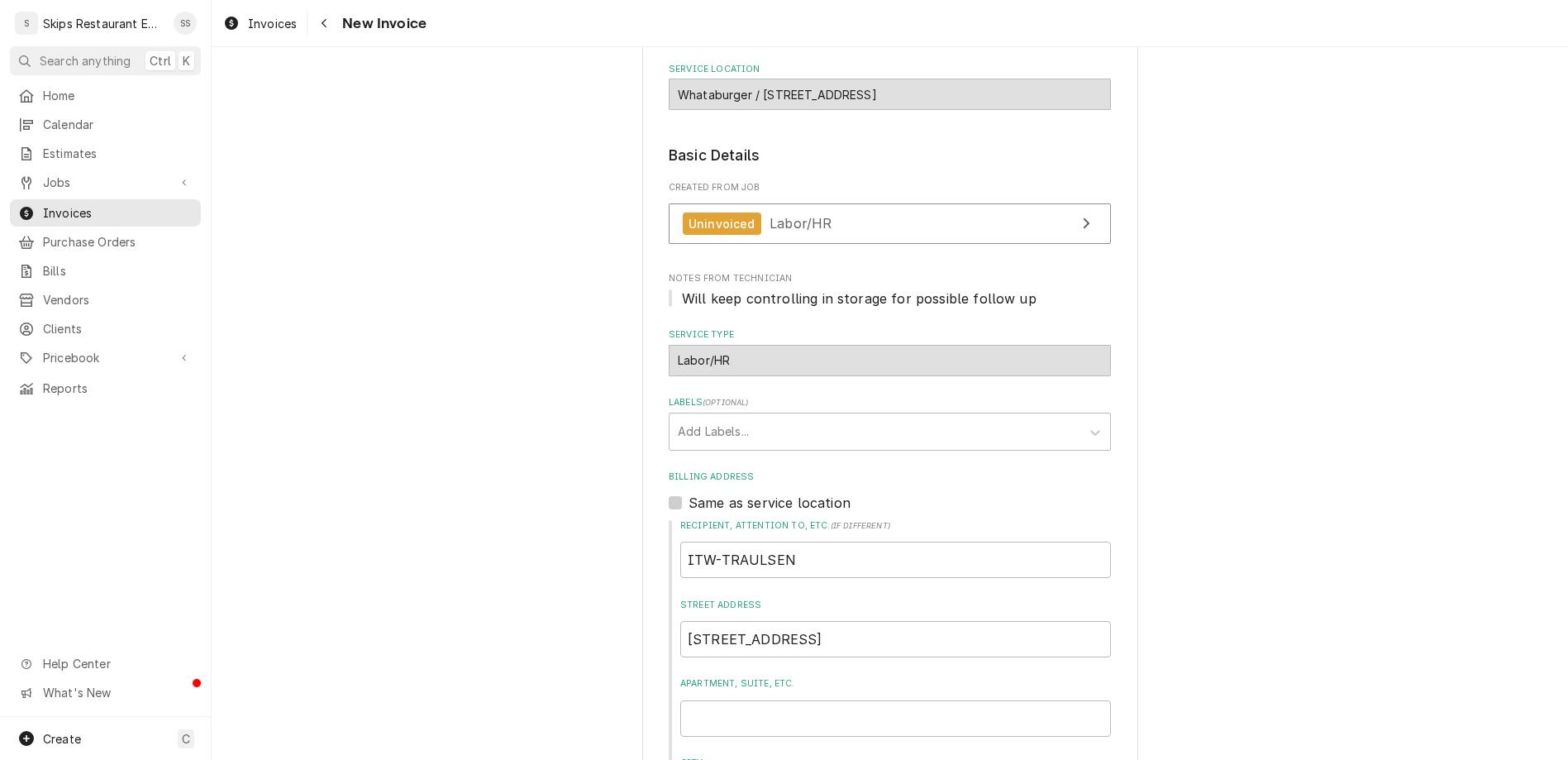
scroll to position [388, 0]
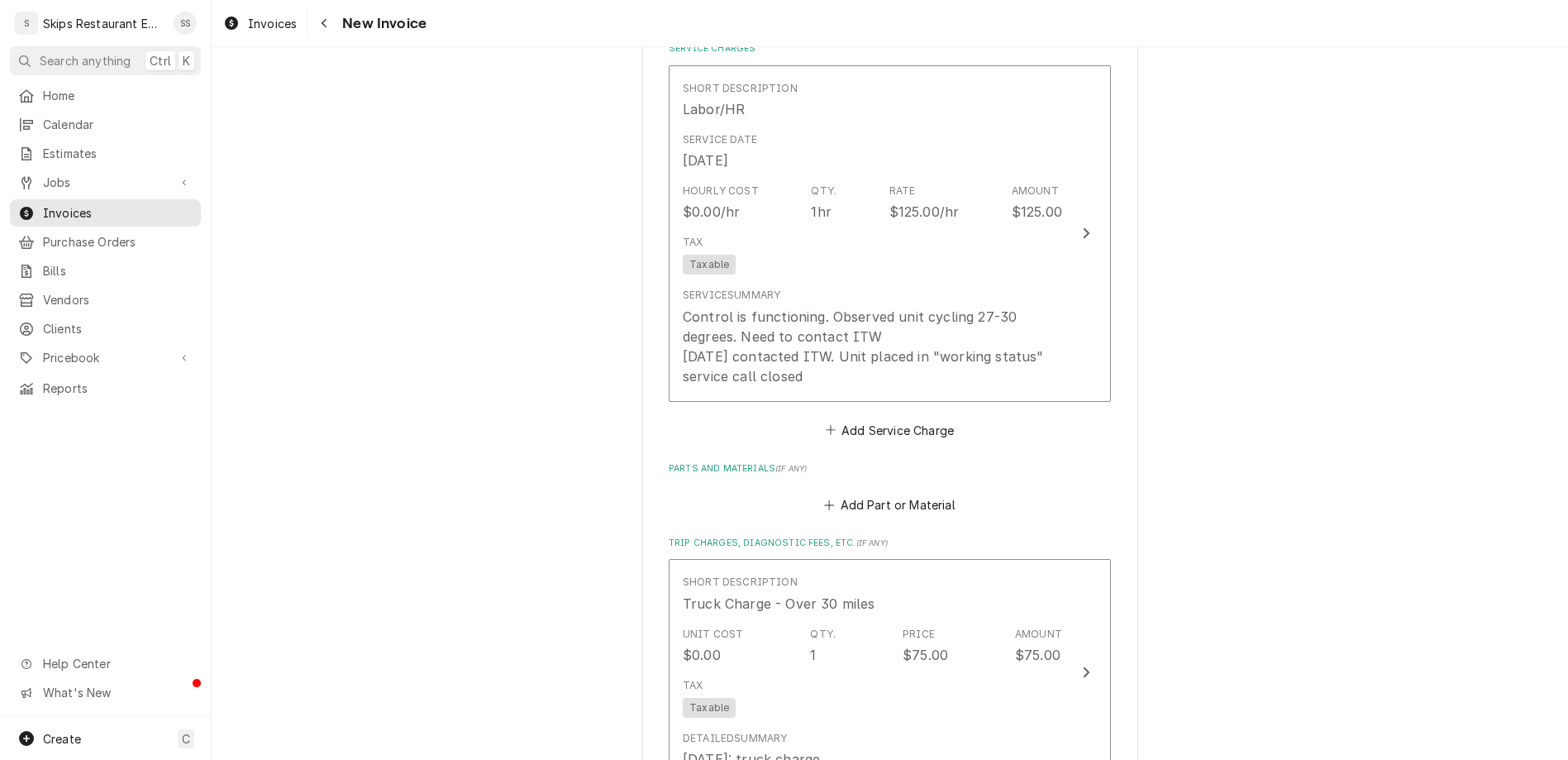
scroll to position [1483, 0]
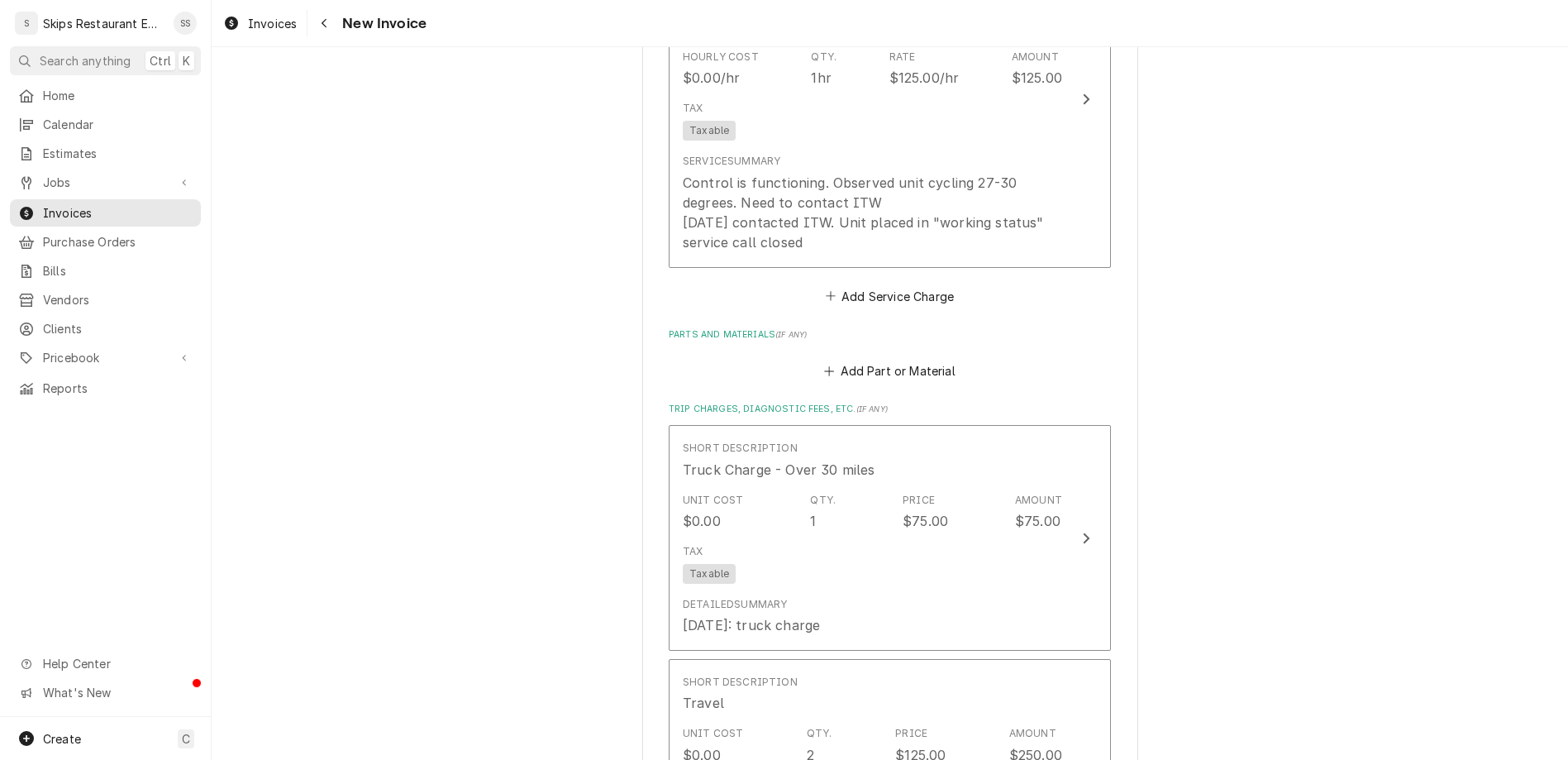
scroll to position [1694, 0]
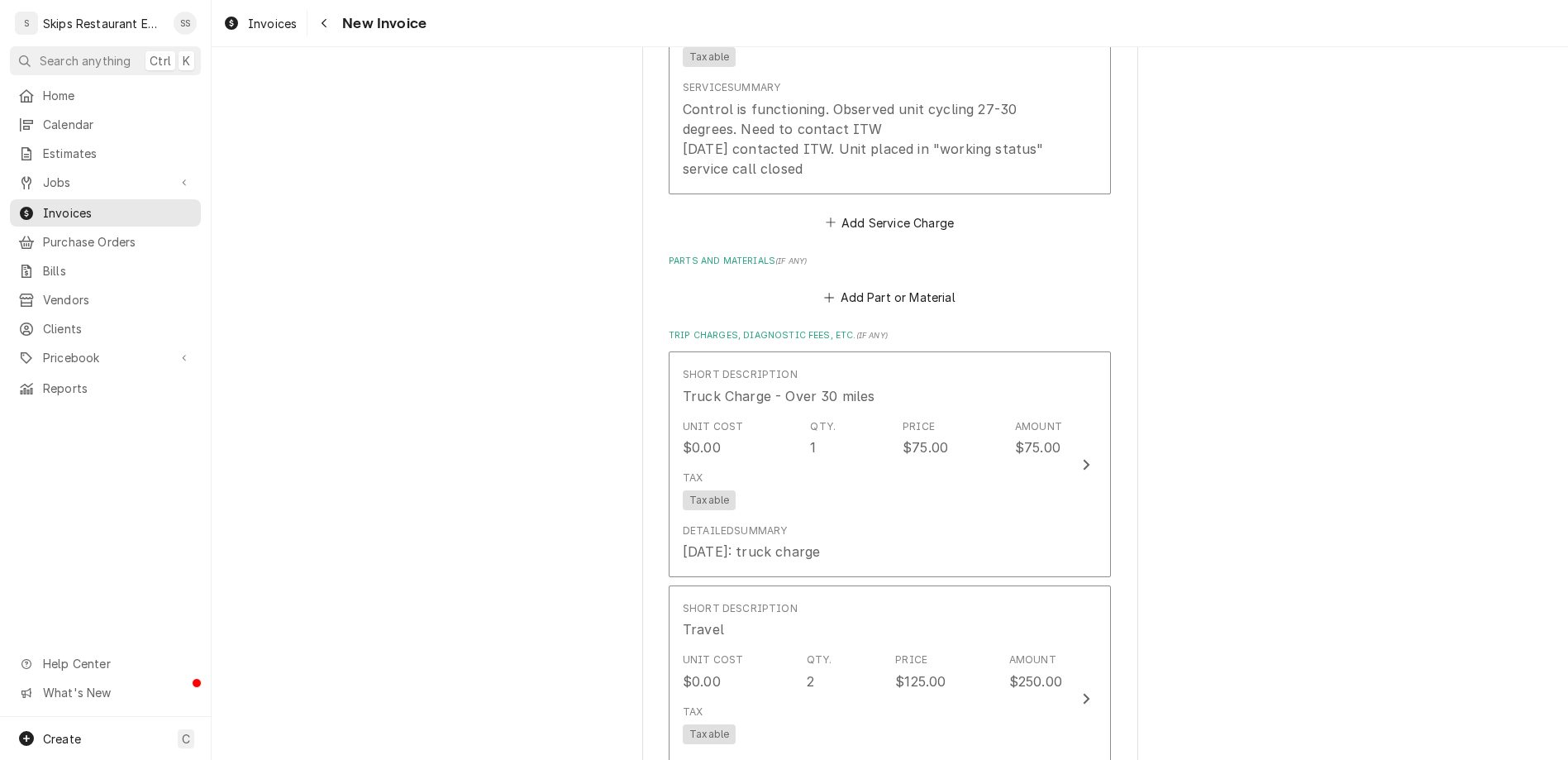
type textarea "x"
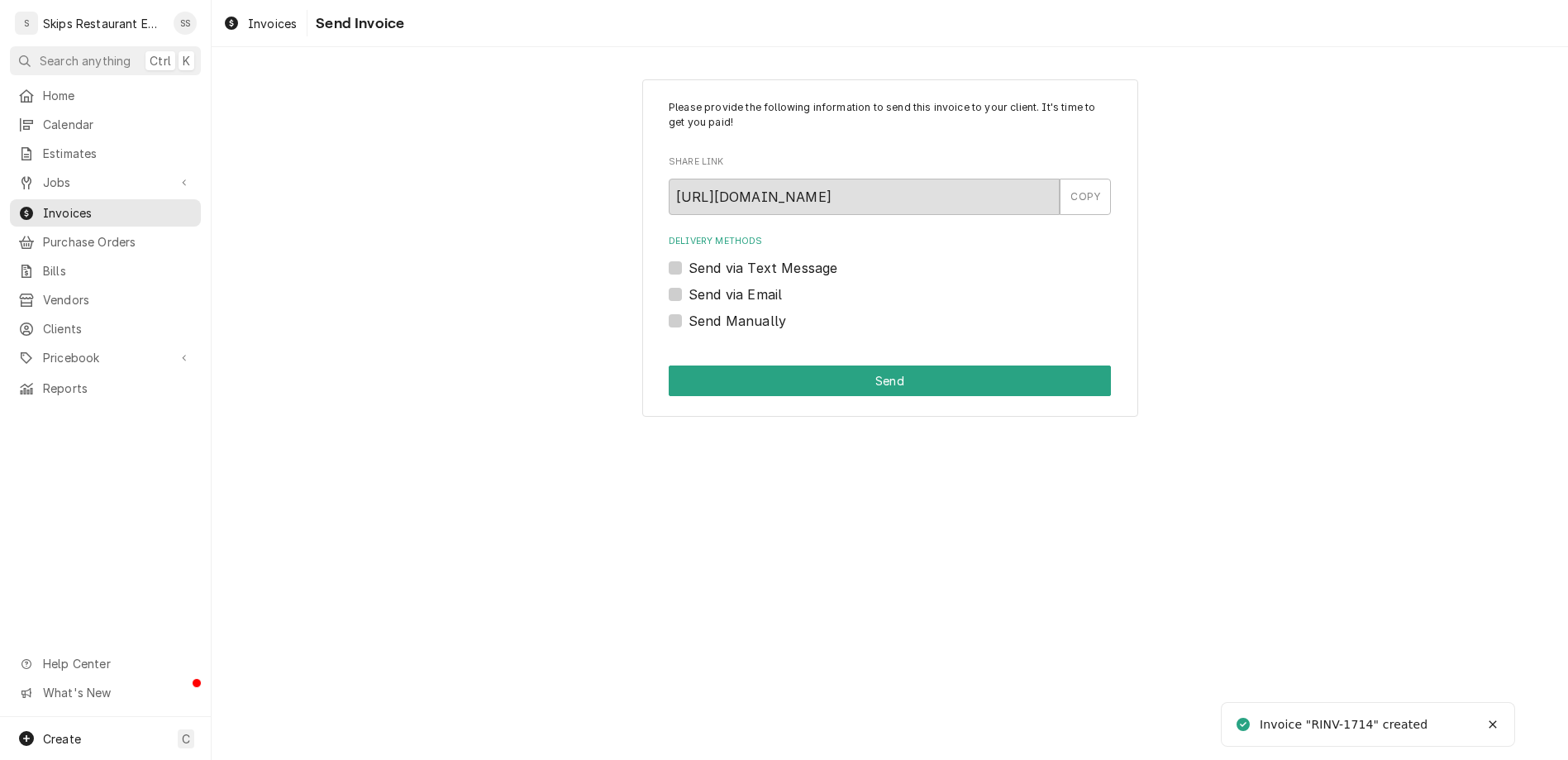
click at [706, 310] on label "Send Manually" at bounding box center [737, 320] width 97 height 20
click at [706, 310] on input "Send Manually" at bounding box center [910, 328] width 442 height 37
checkbox input "true"
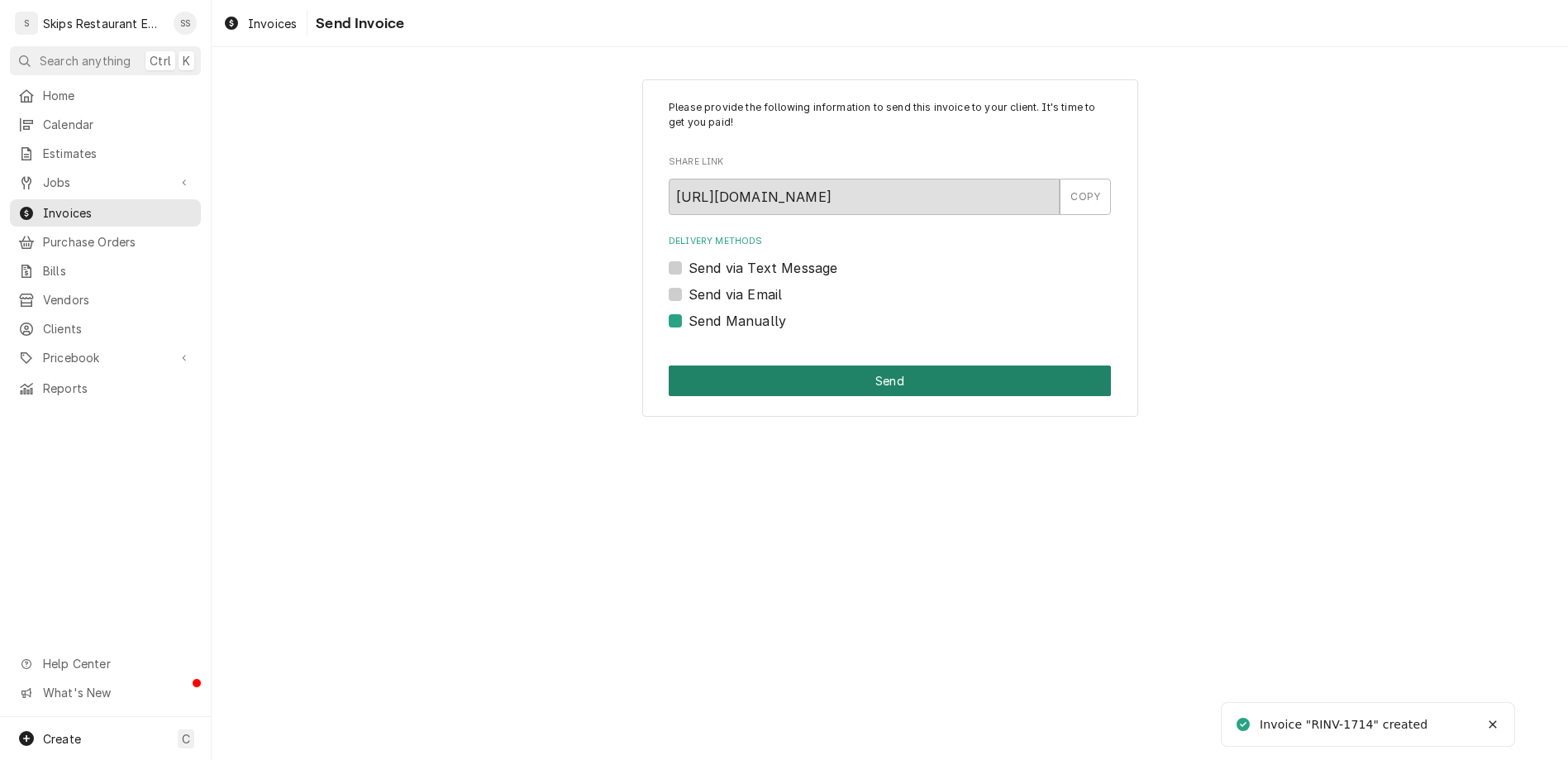
click at [849, 366] on button "Send" at bounding box center [890, 381] width 442 height 30
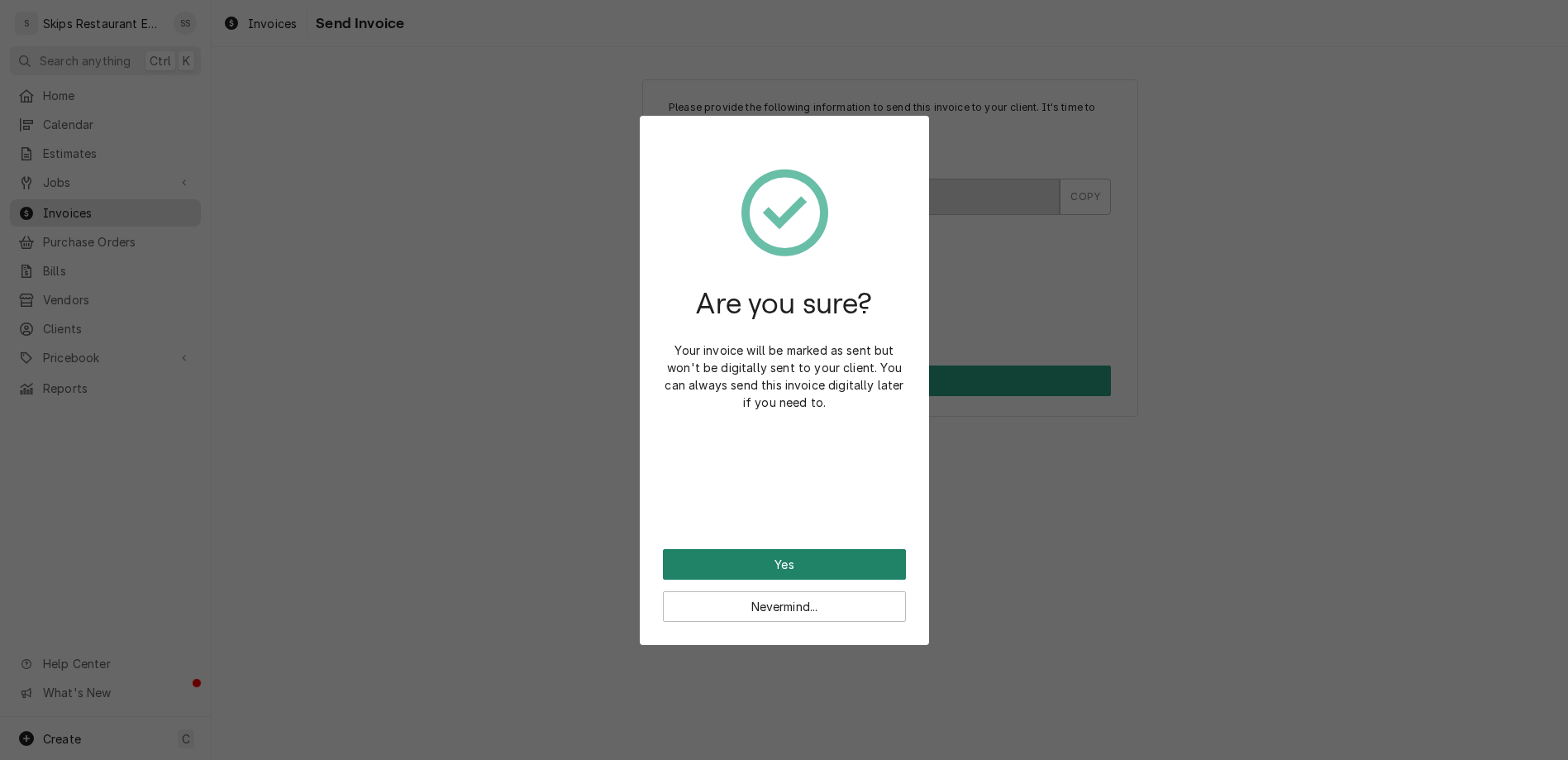
click at [782, 549] on button "Yes" at bounding box center [784, 564] width 243 height 30
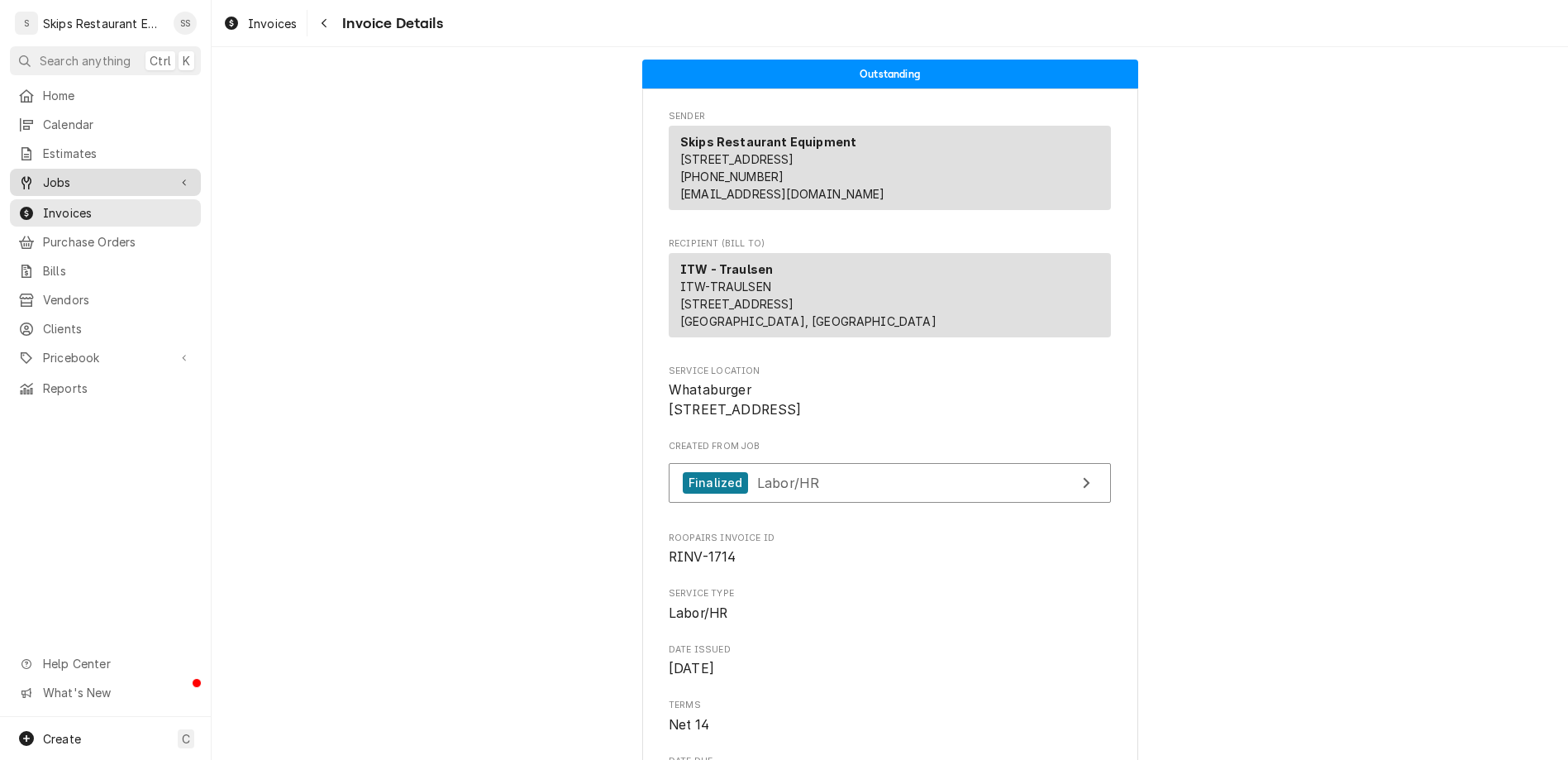
click at [43, 174] on span "Jobs" at bounding box center [105, 182] width 125 height 17
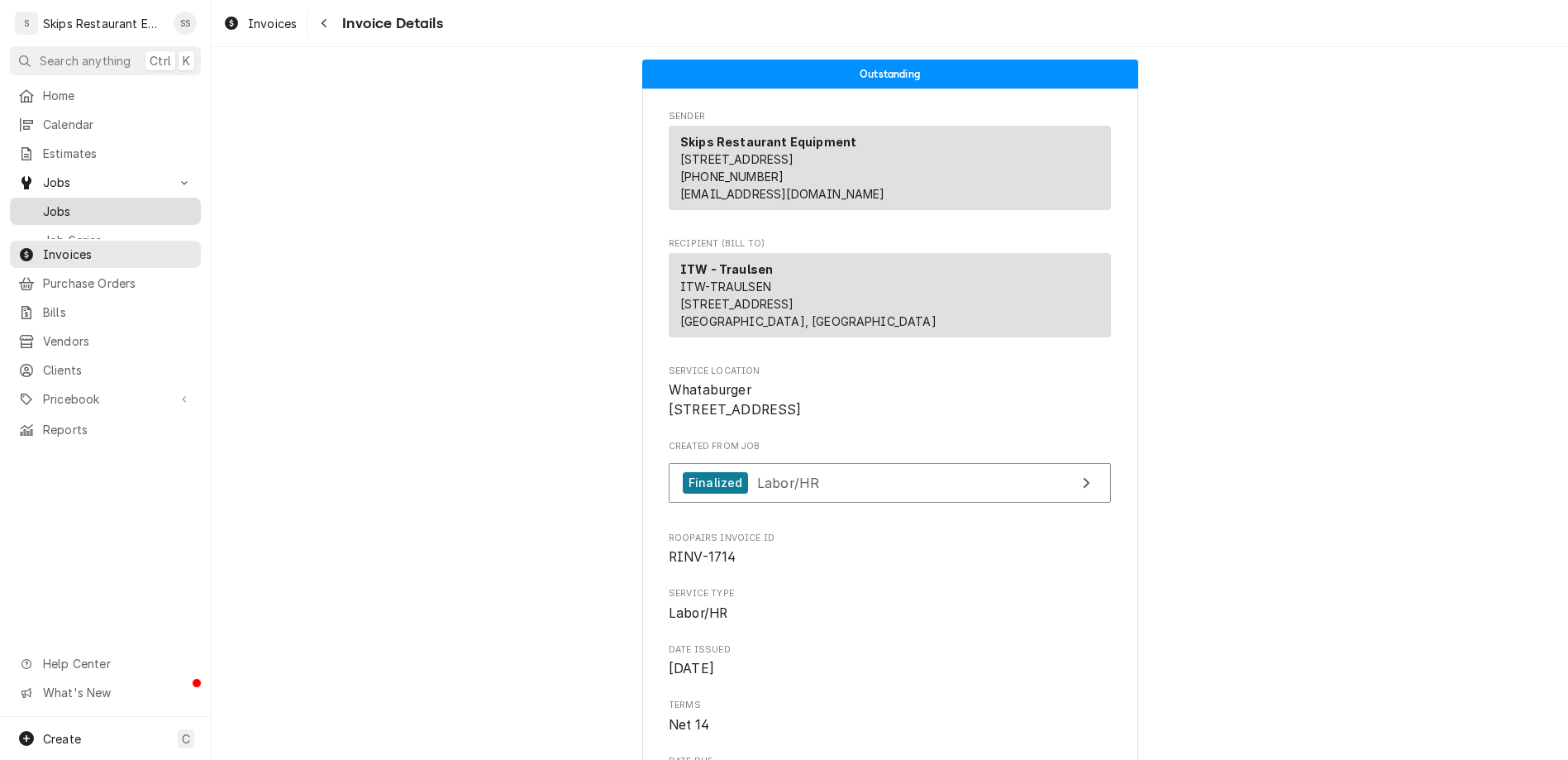
click at [43, 202] on span "Jobs" at bounding box center [118, 211] width 150 height 17
